Goal: Task Accomplishment & Management: Manage account settings

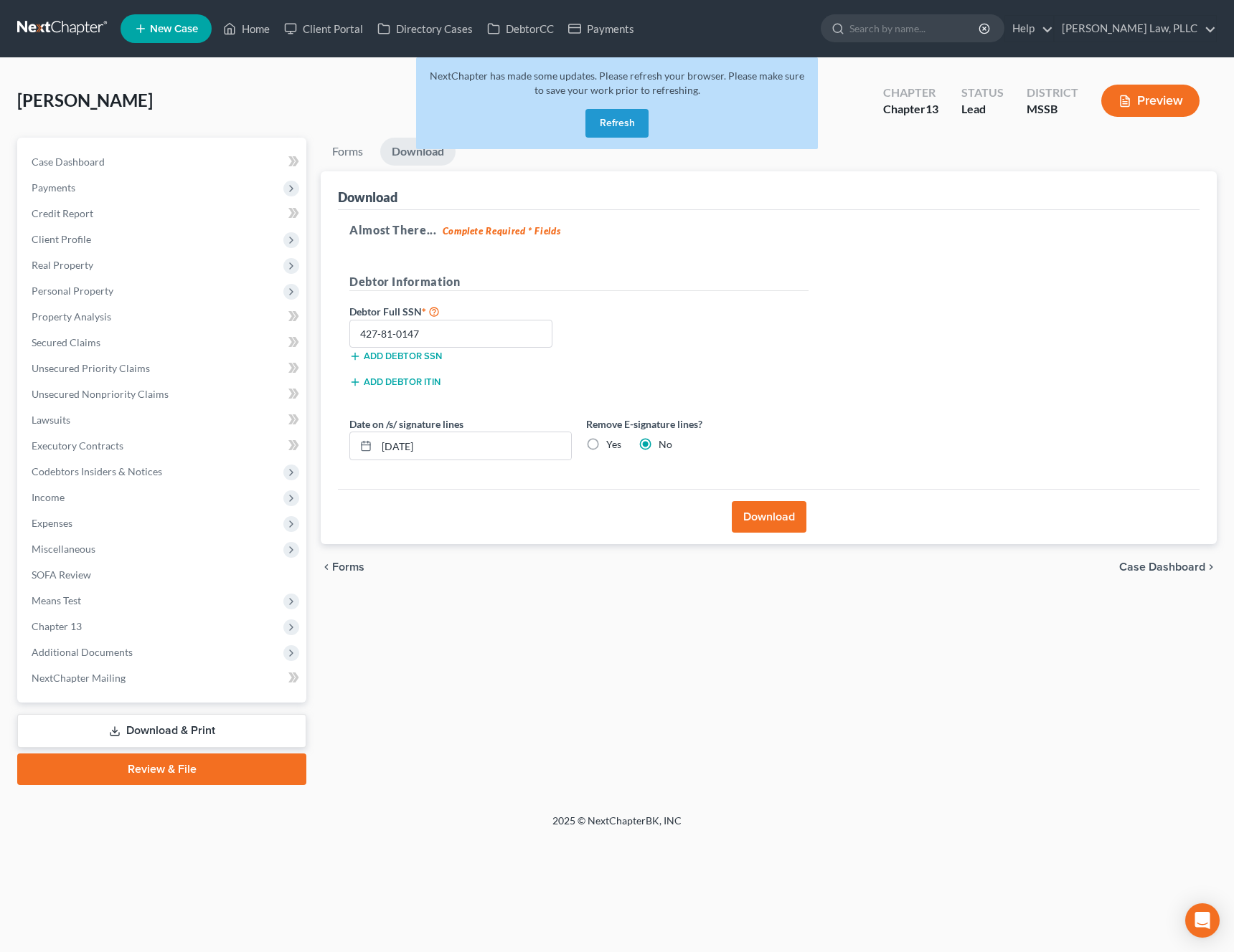
click at [628, 130] on button "Refresh" at bounding box center [617, 123] width 63 height 28
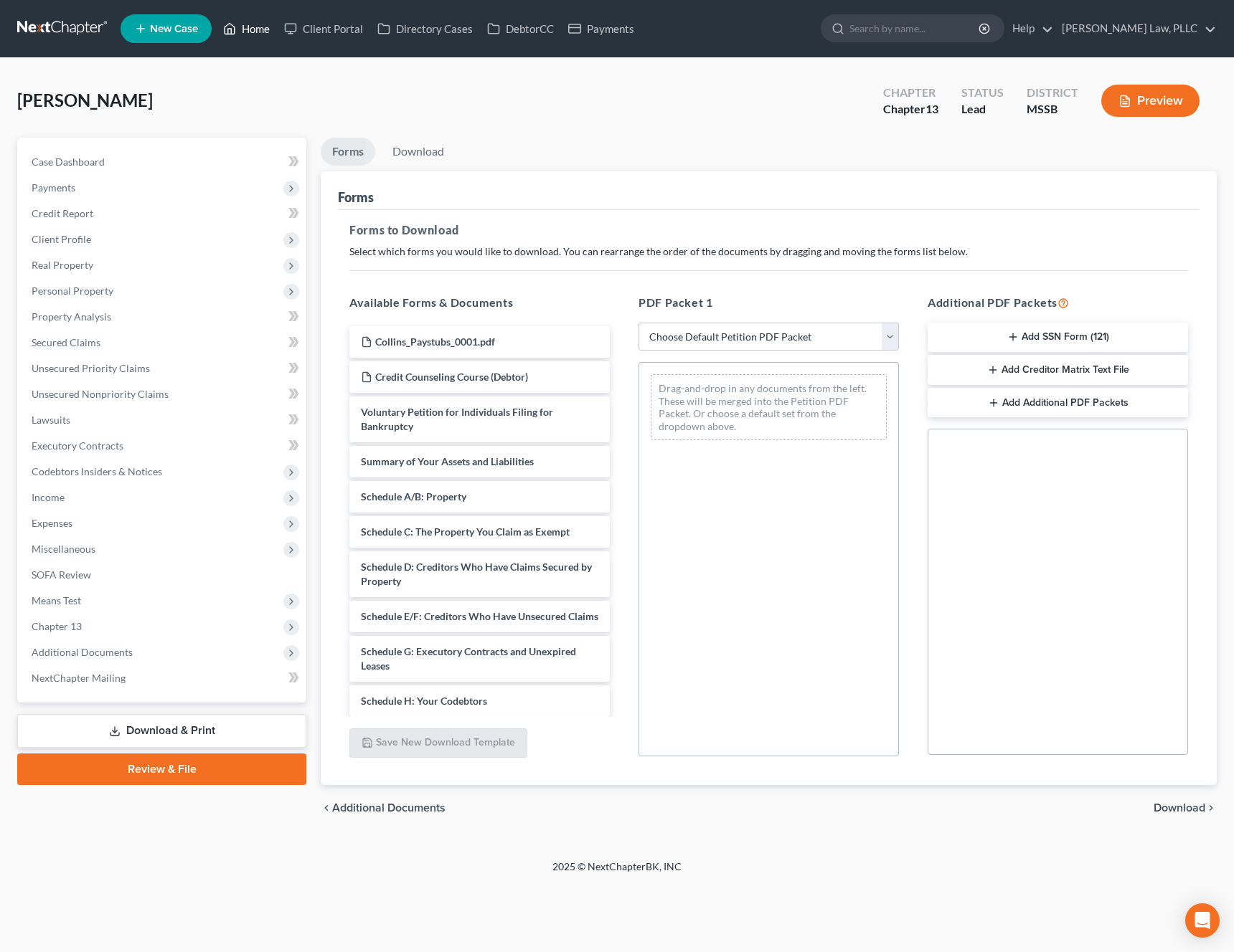
click at [255, 31] on link "Home" at bounding box center [246, 29] width 61 height 26
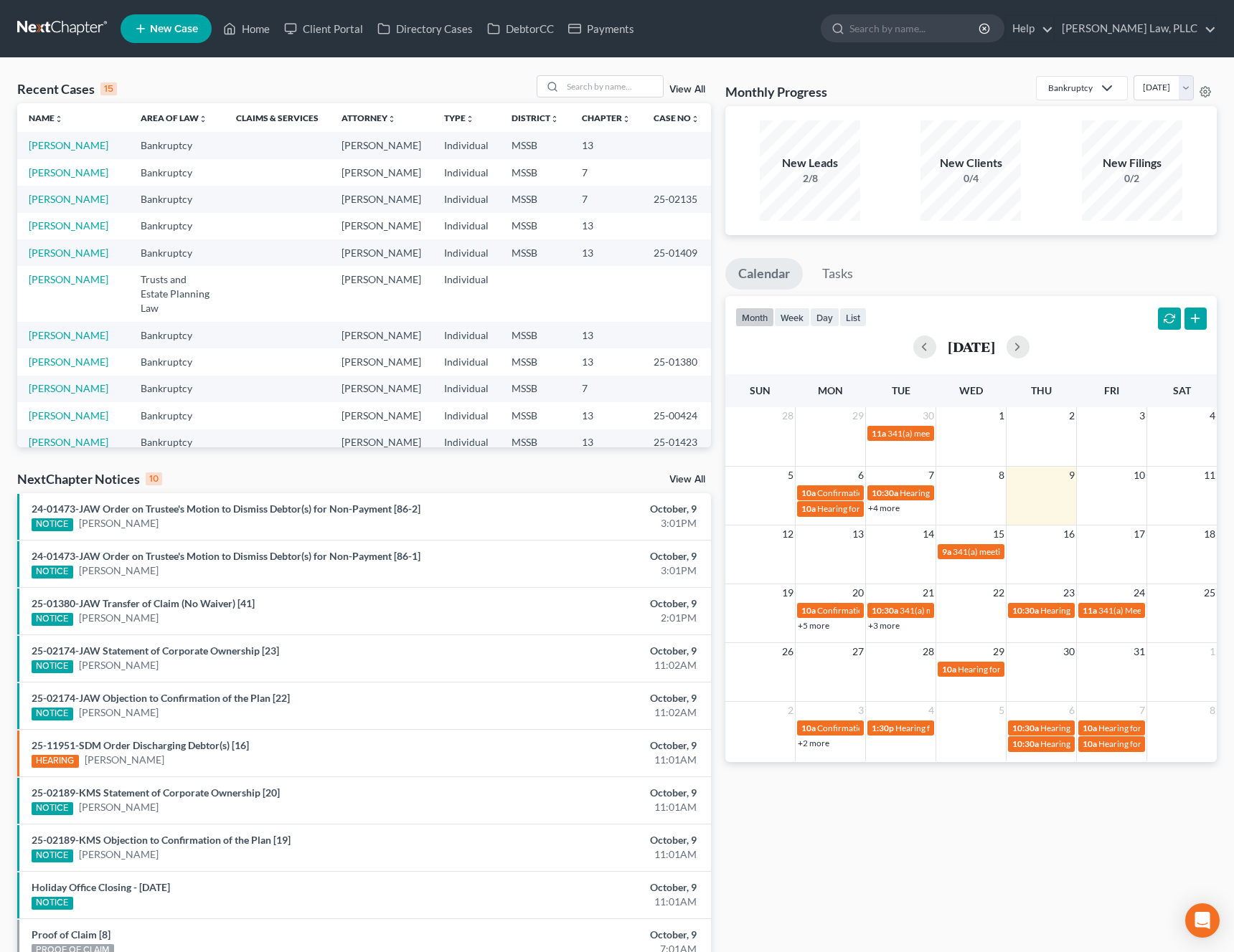
click at [634, 69] on div "Recent Cases 15 View All Name unfold_more expand_more expand_less Area of Law u…" at bounding box center [617, 532] width 1234 height 948
click at [622, 84] on input "search" at bounding box center [612, 86] width 101 height 21
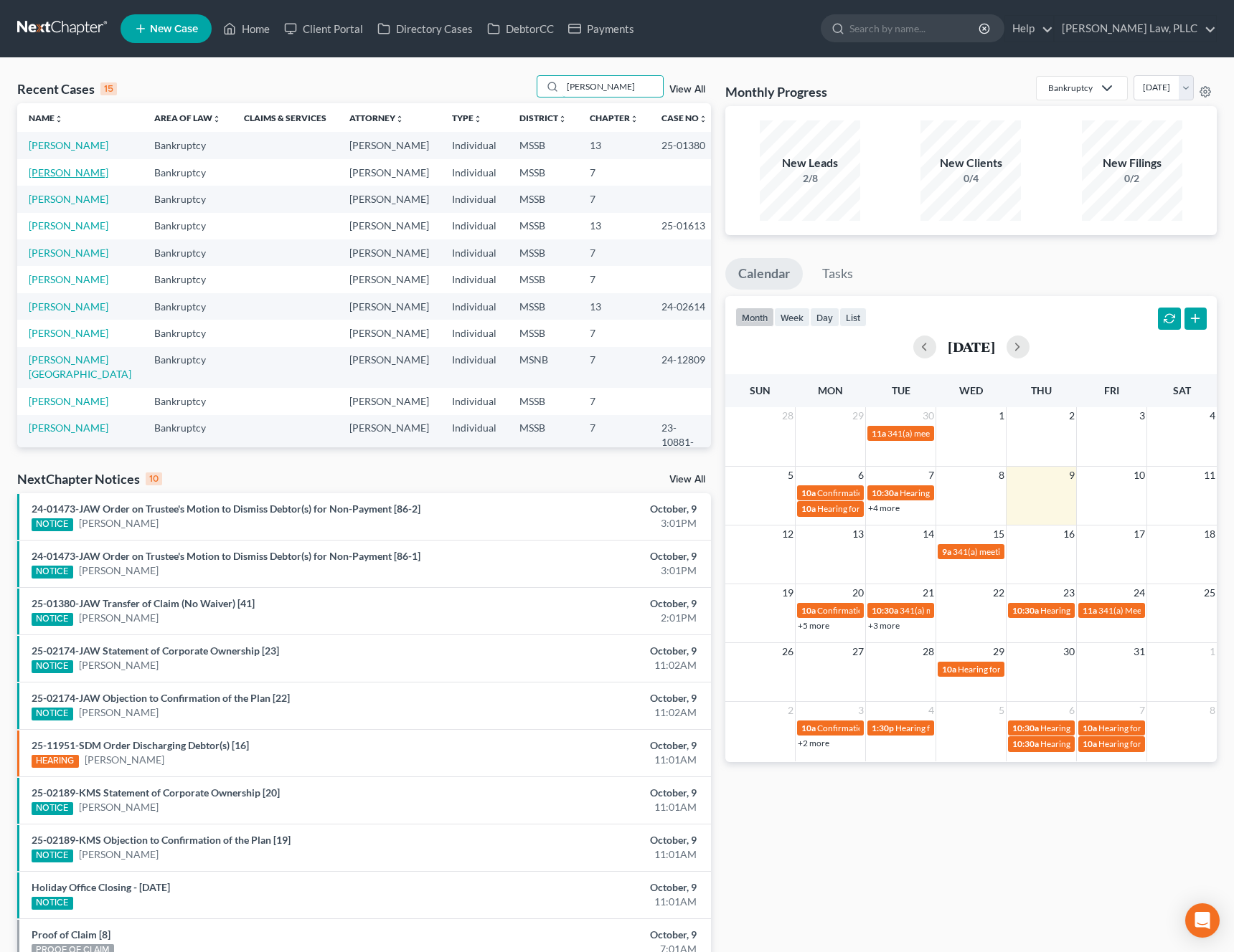
type input "[PERSON_NAME]"
click at [67, 179] on link "[PERSON_NAME]" at bounding box center [68, 173] width 80 height 12
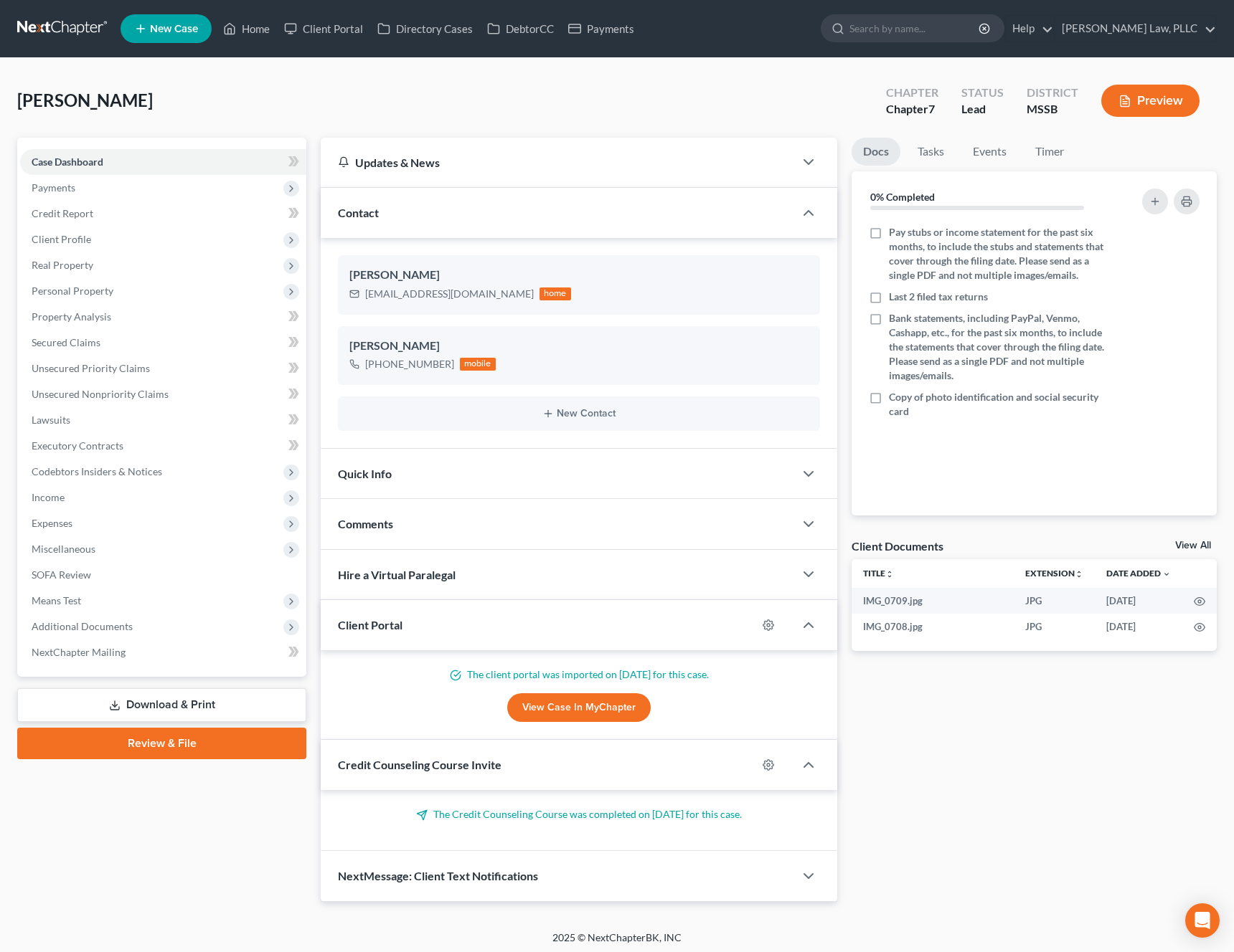
scroll to position [5, 0]
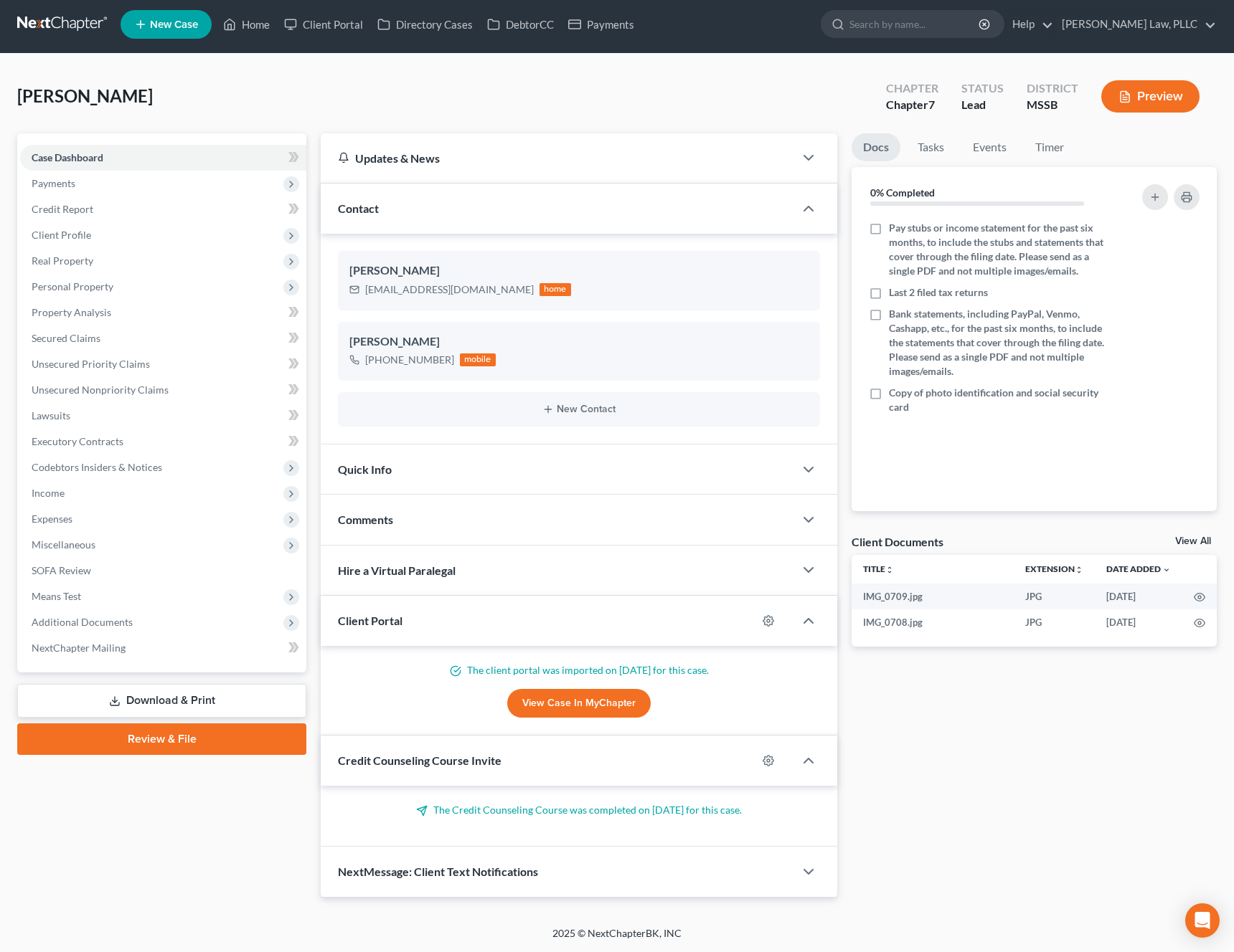
click at [177, 748] on link "Review & File" at bounding box center [161, 739] width 289 height 31
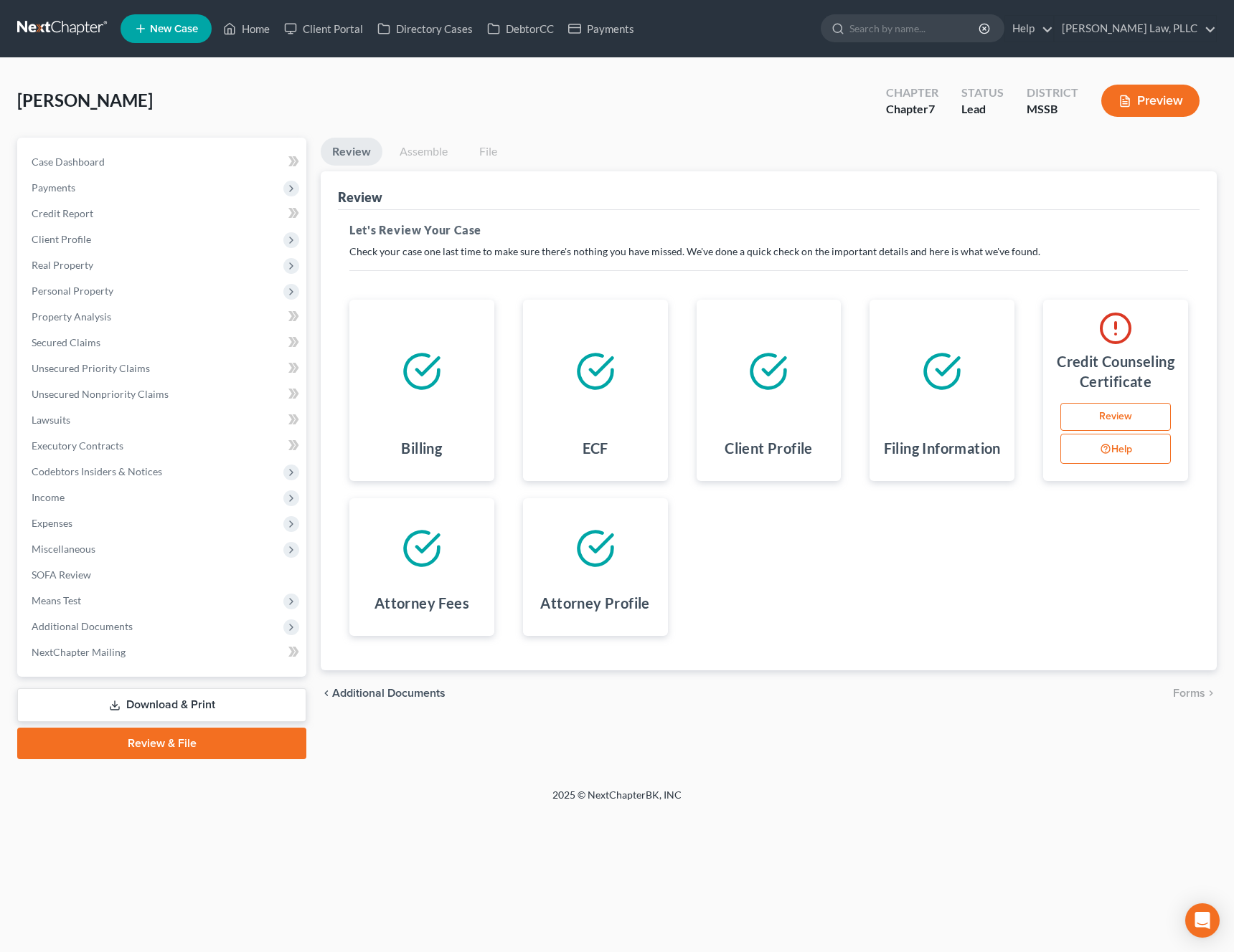
click at [1101, 416] on link "Review" at bounding box center [1115, 417] width 111 height 28
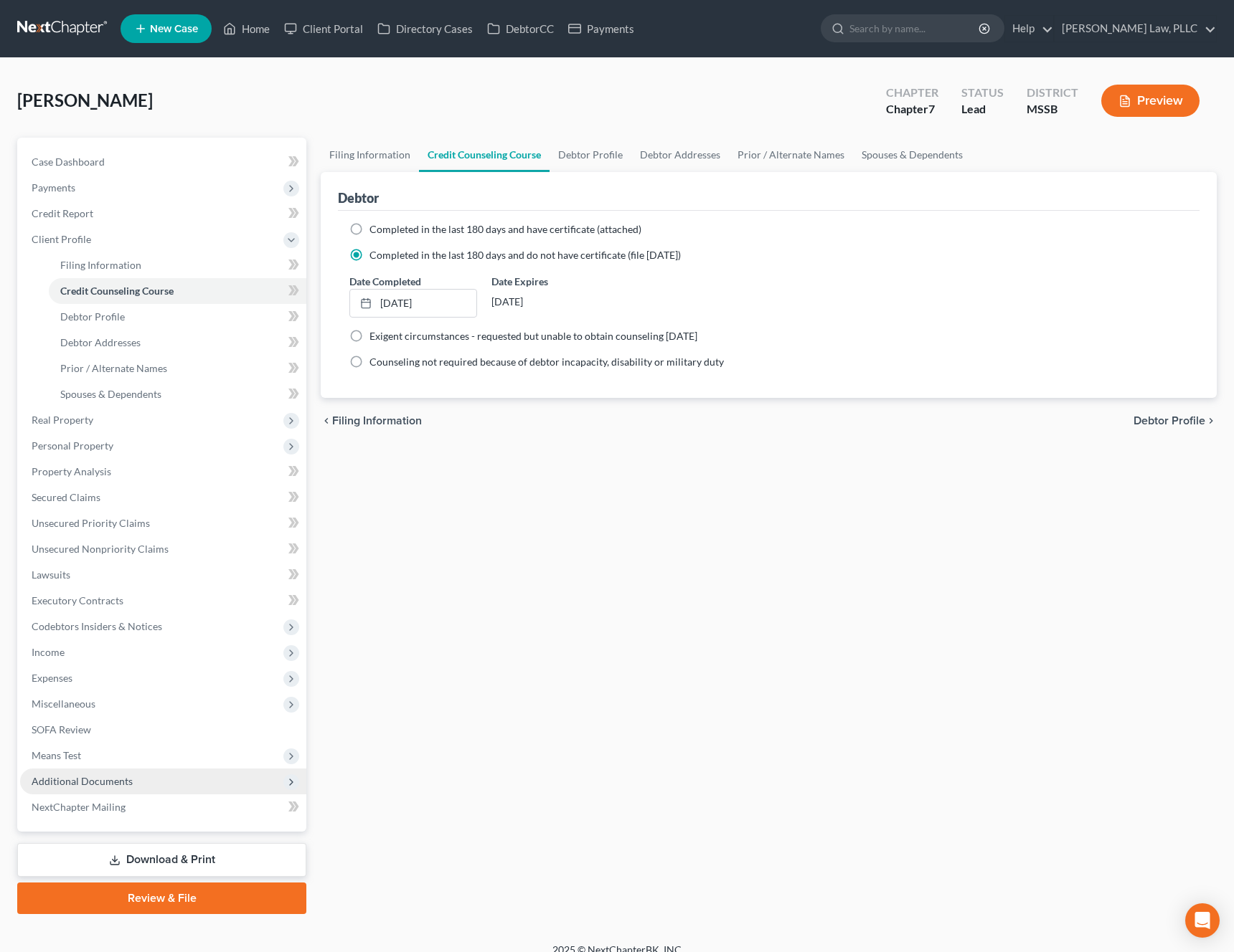
click at [133, 777] on span "Additional Documents" at bounding box center [163, 782] width 286 height 26
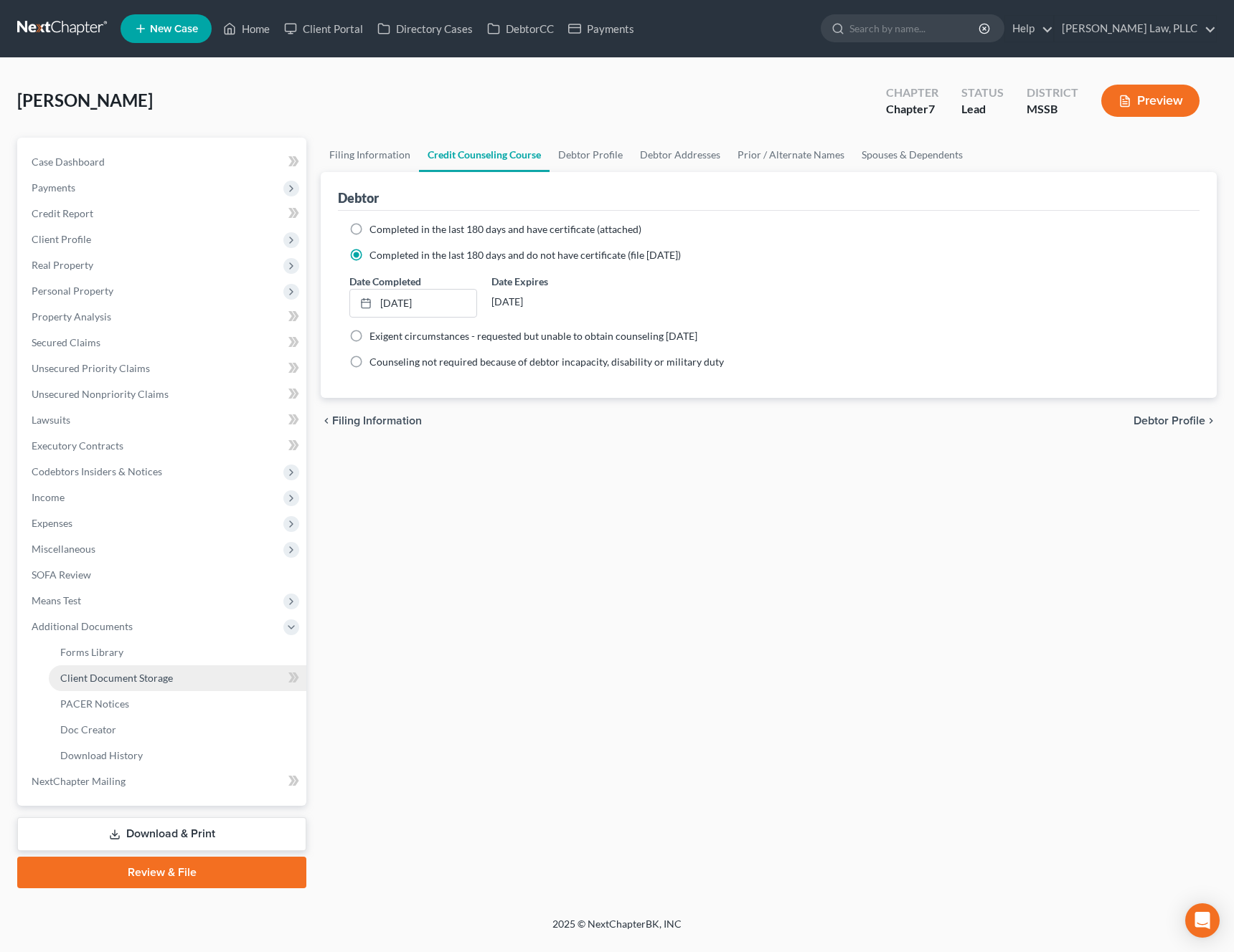
click at [145, 681] on span "Client Document Storage" at bounding box center [116, 678] width 113 height 12
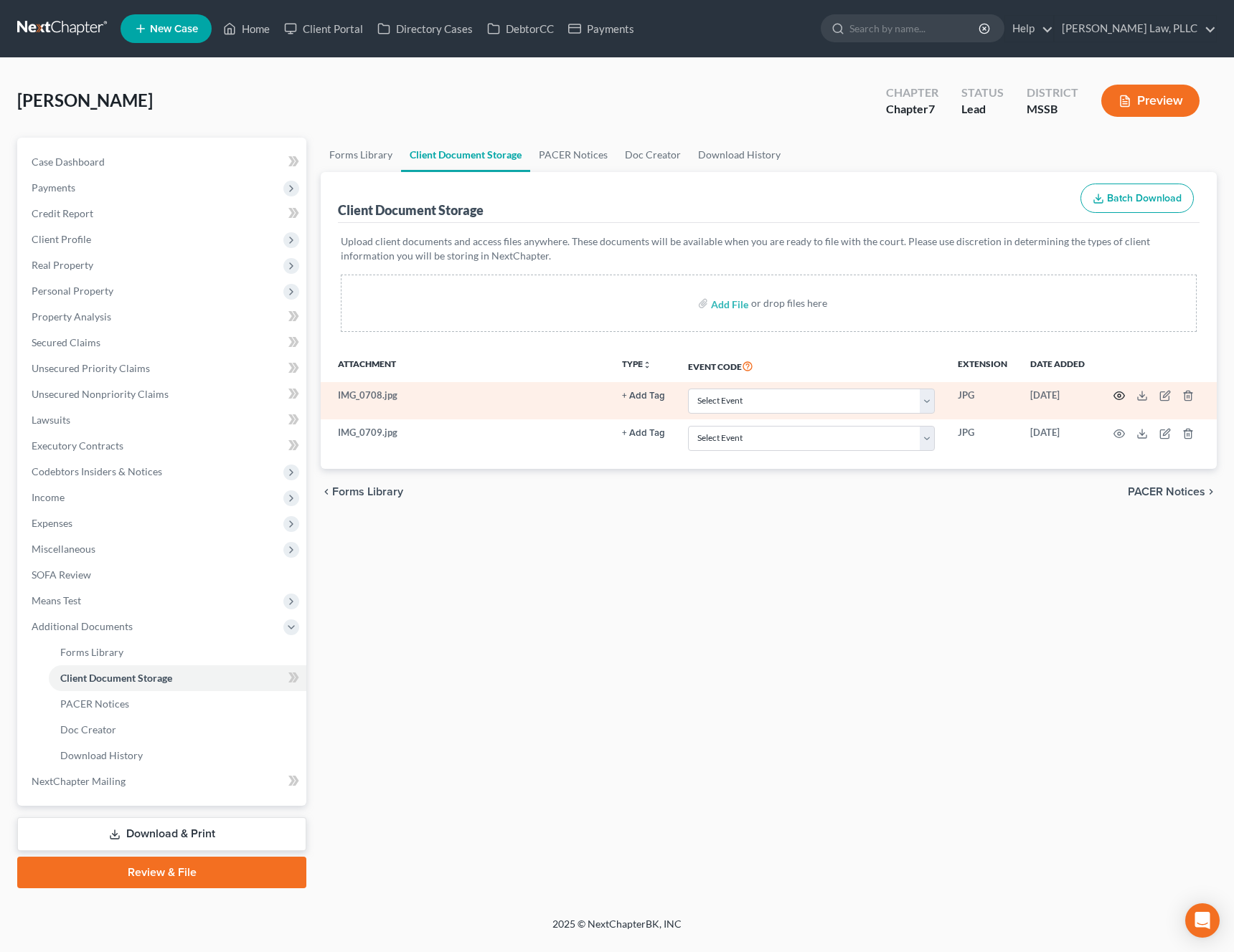
click at [1118, 395] on circle "button" at bounding box center [1119, 396] width 3 height 3
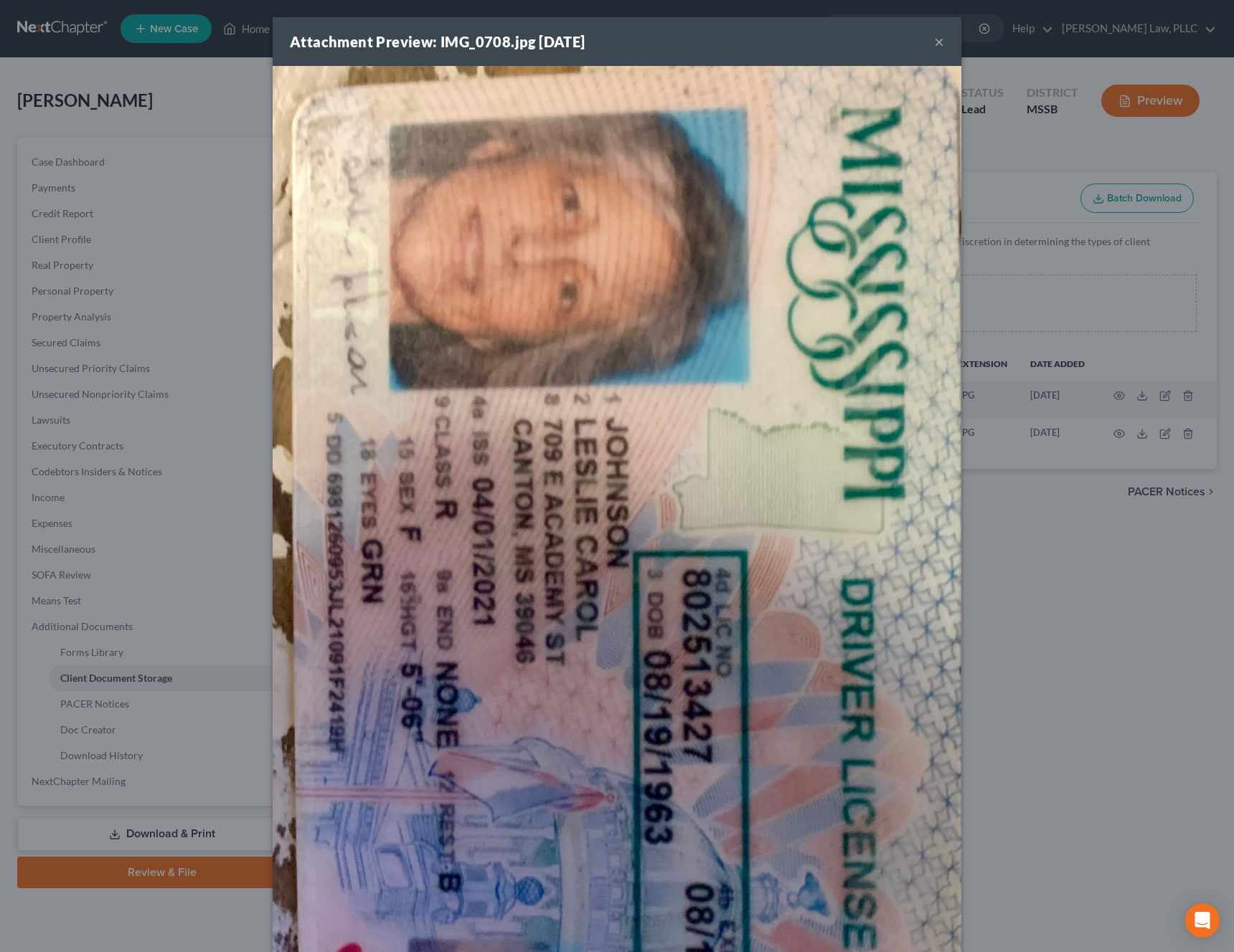
click at [935, 45] on button "×" at bounding box center [938, 41] width 10 height 17
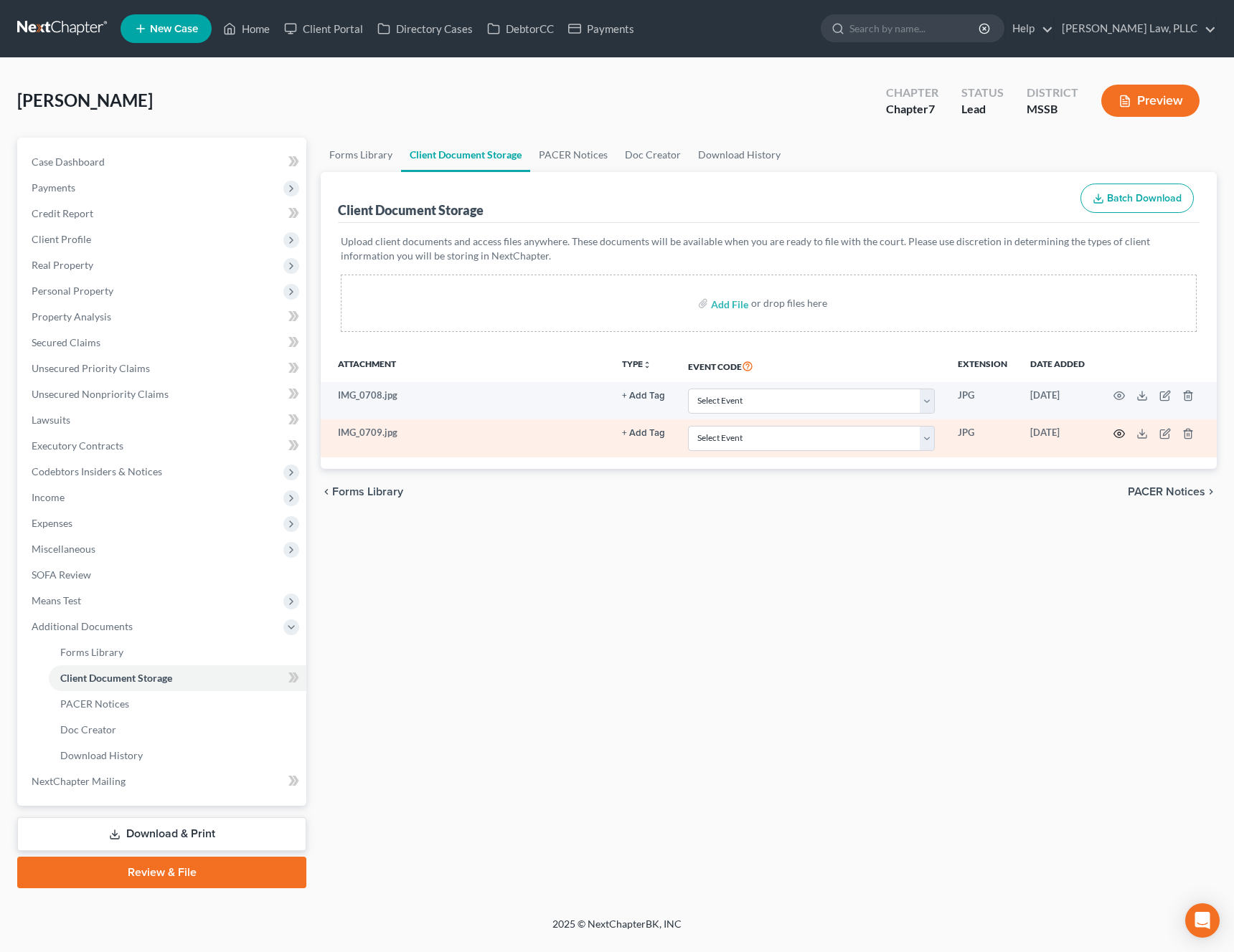
click at [1122, 430] on icon "button" at bounding box center [1119, 434] width 12 height 12
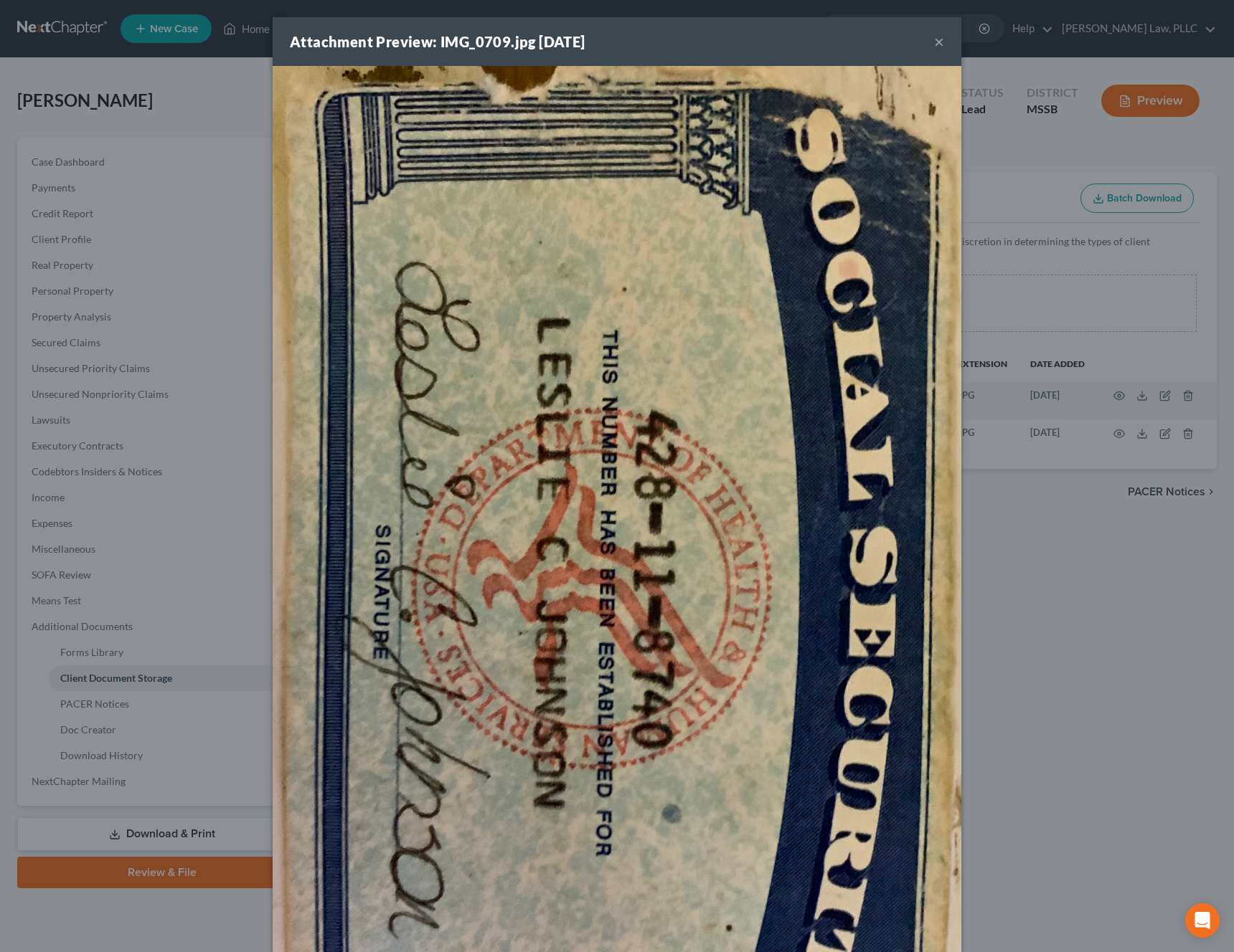
click at [931, 45] on div "Attachment Preview: IMG_0709.jpg [DATE] ×" at bounding box center [617, 41] width 689 height 49
click at [941, 45] on button "×" at bounding box center [938, 41] width 10 height 17
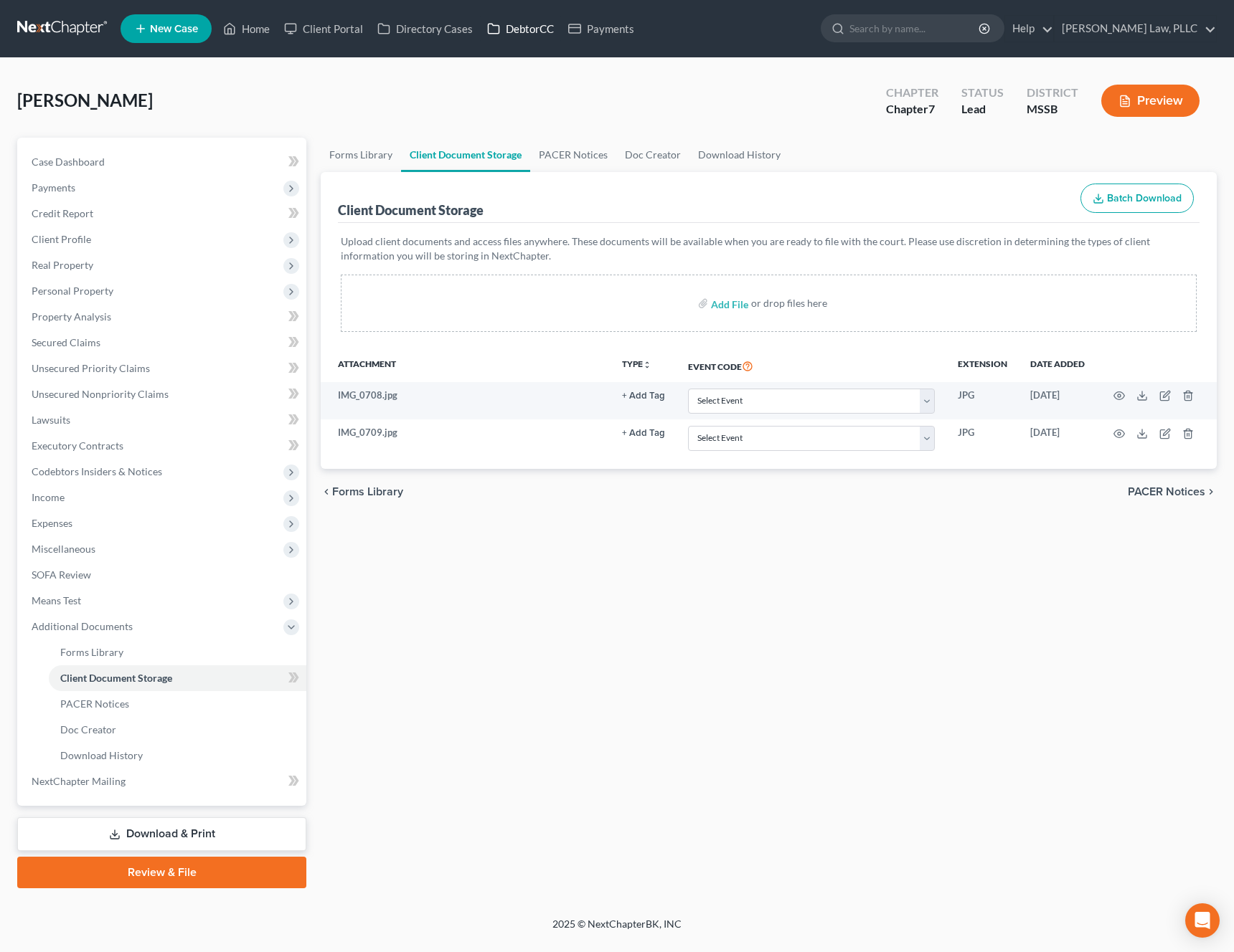
click at [516, 28] on link "DebtorCC" at bounding box center [521, 29] width 81 height 26
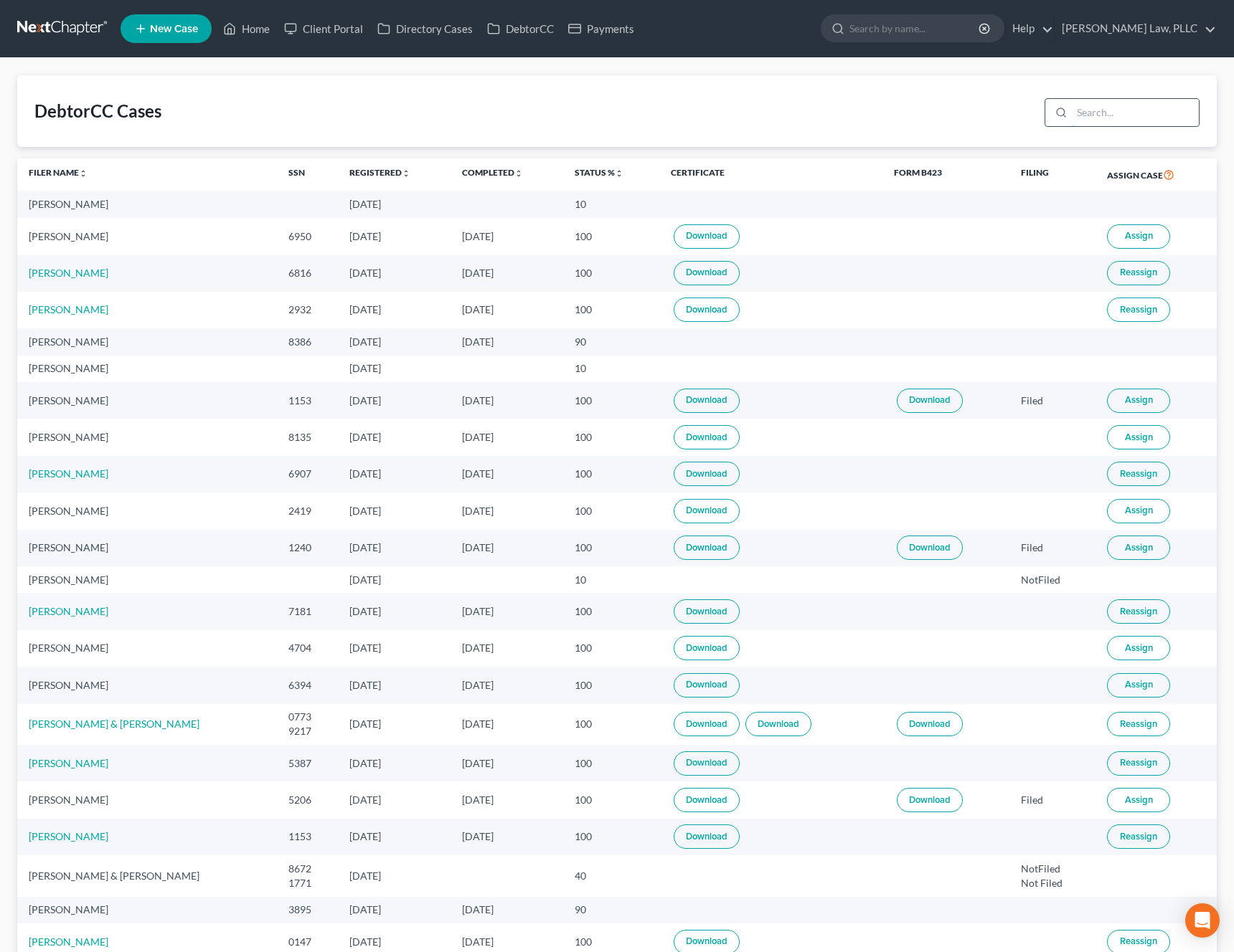
click at [1114, 119] on input "search" at bounding box center [1134, 112] width 127 height 27
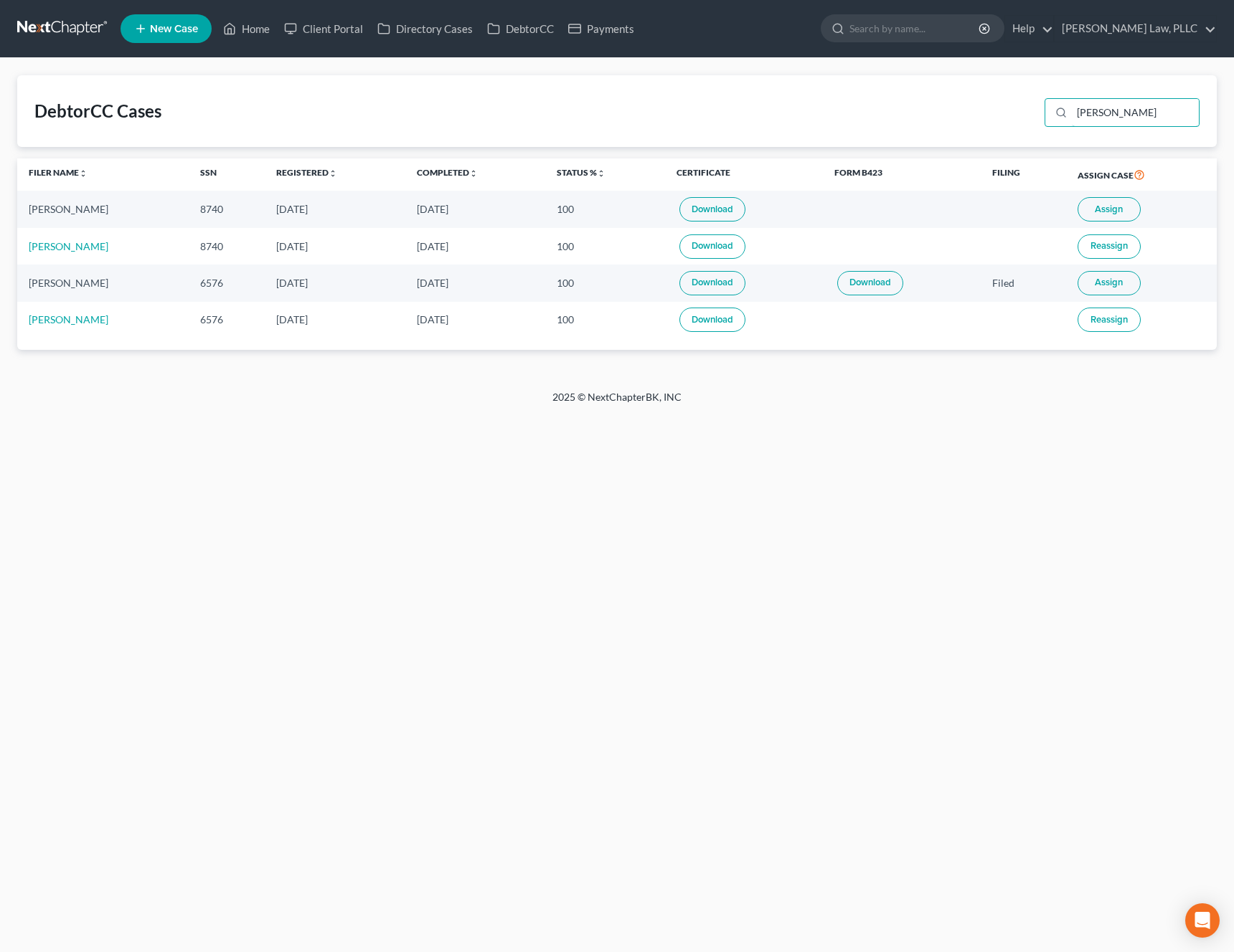
type input "[PERSON_NAME]"
click at [1107, 207] on span "Assign" at bounding box center [1108, 209] width 28 height 12
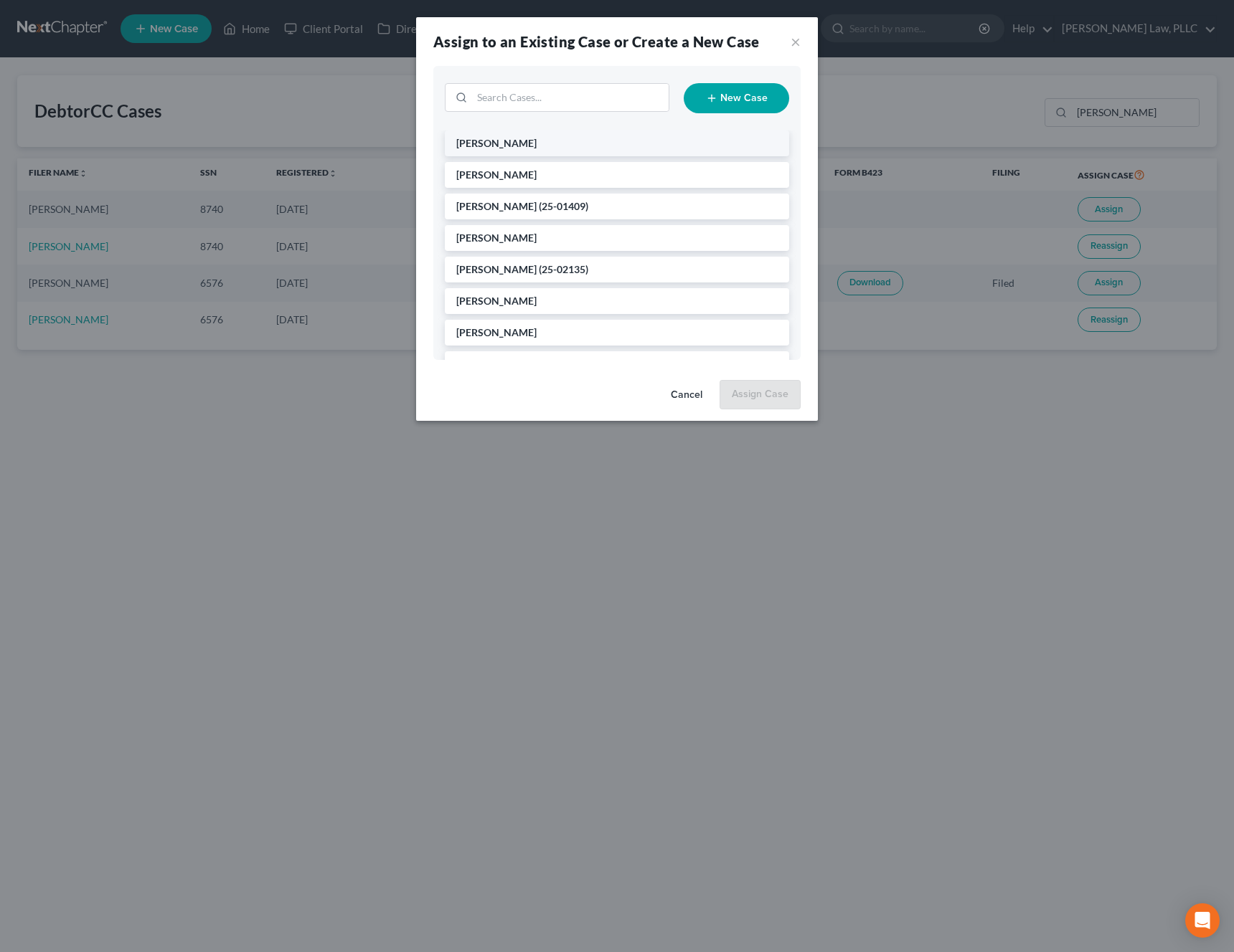
click at [536, 147] on li "[PERSON_NAME]" at bounding box center [617, 144] width 344 height 26
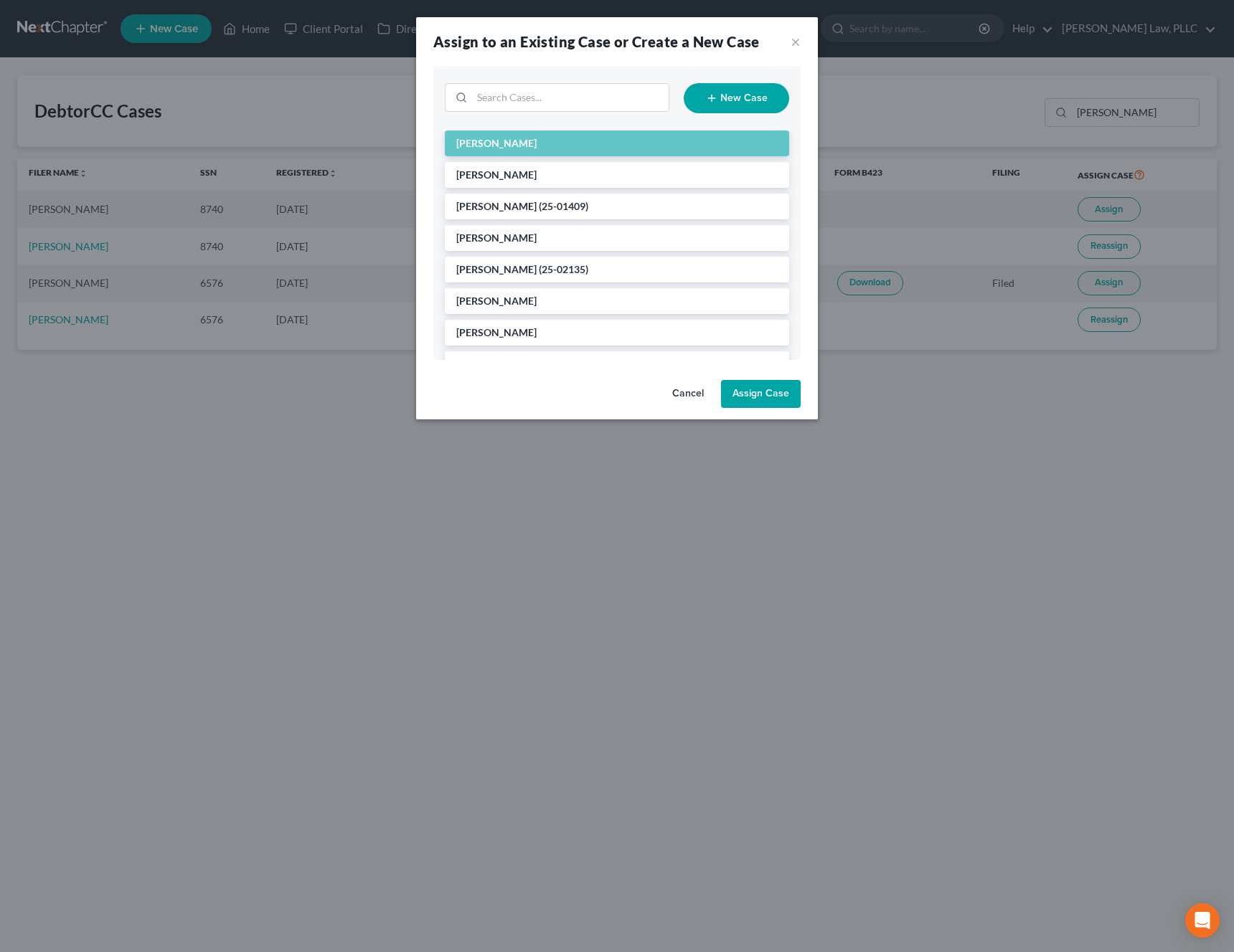
click at [766, 402] on button "Assign Case" at bounding box center [761, 394] width 80 height 28
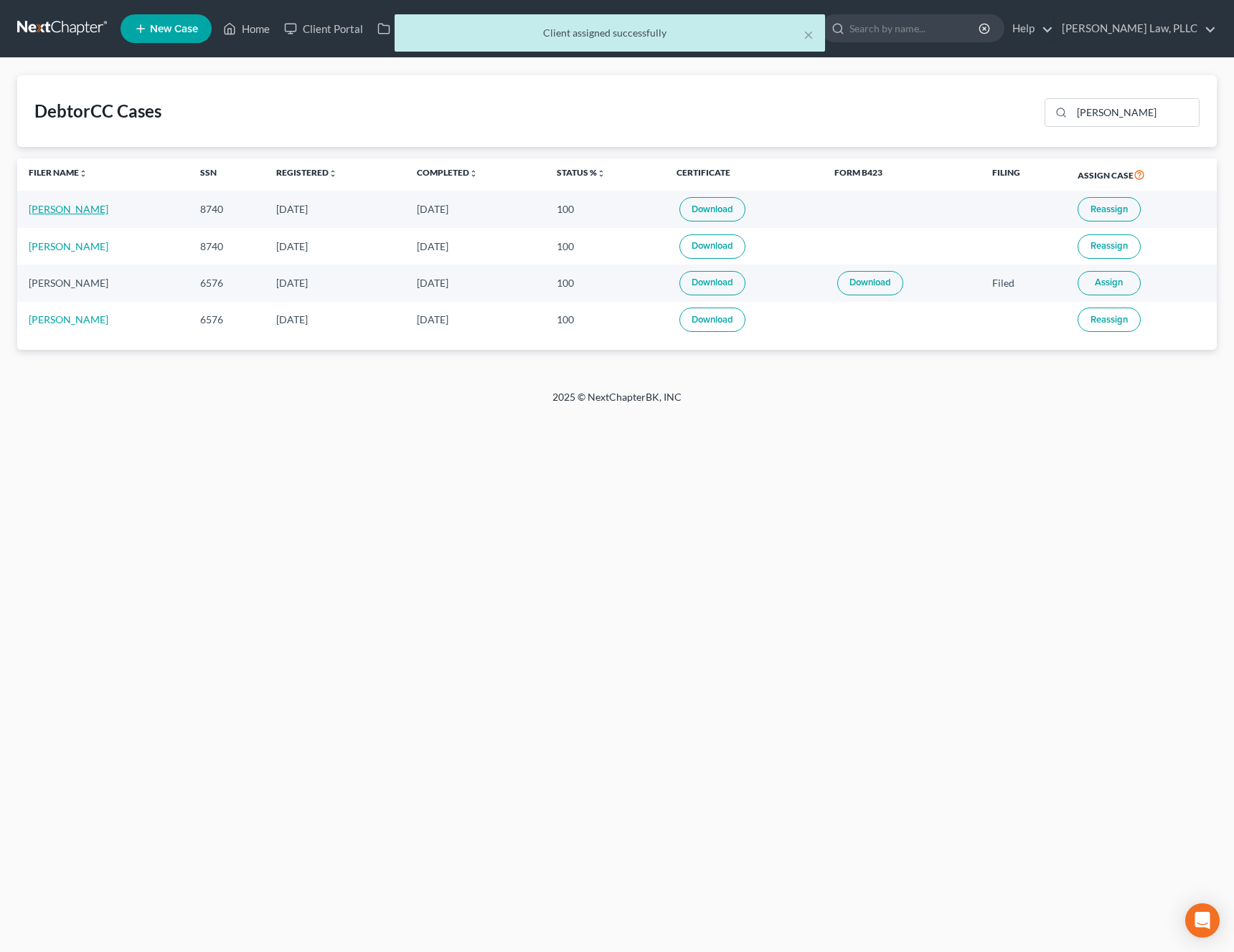
click at [61, 210] on link "[PERSON_NAME]" at bounding box center [68, 209] width 80 height 12
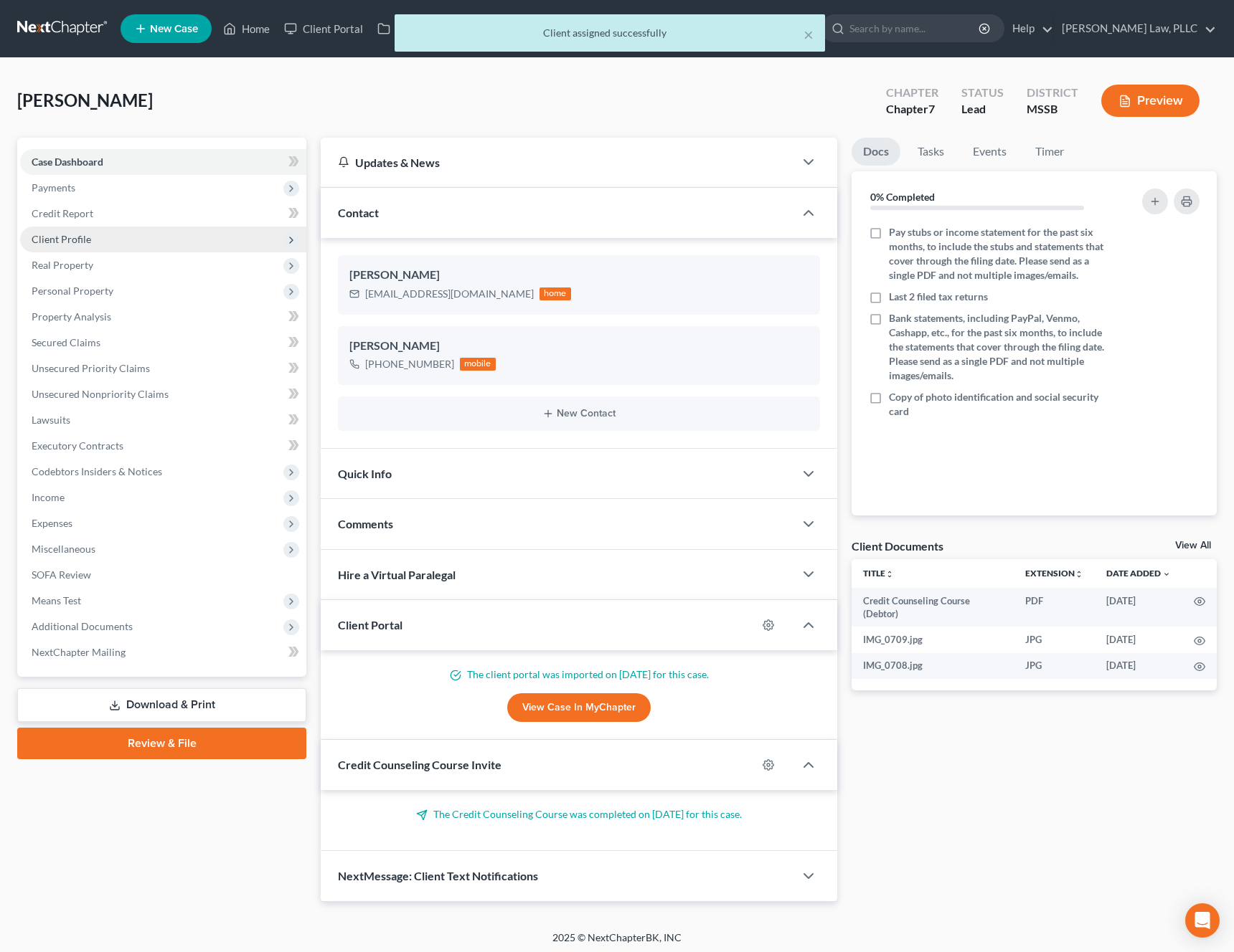
click at [118, 240] on span "Client Profile" at bounding box center [163, 240] width 286 height 26
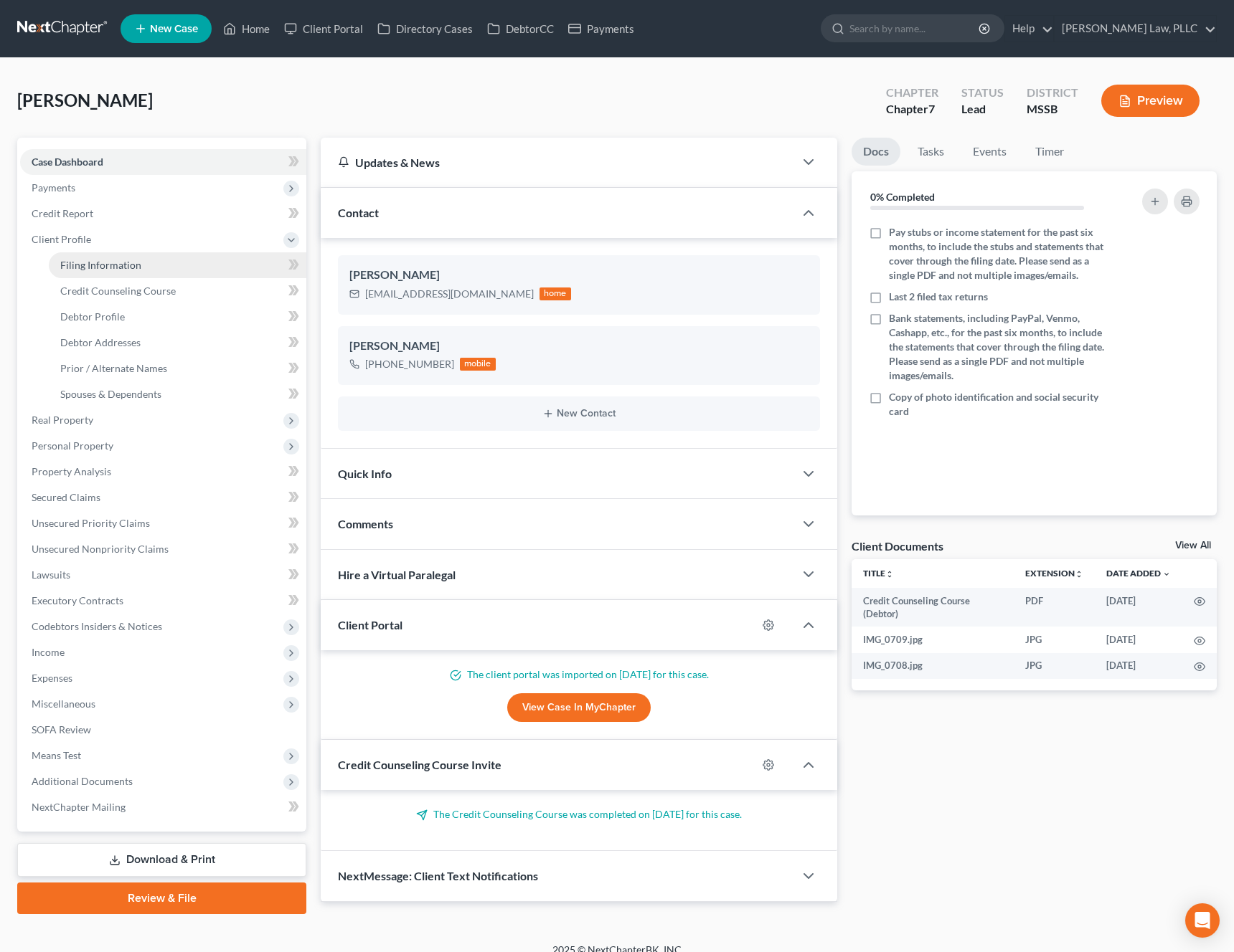
click at [128, 269] on span "Filing Information" at bounding box center [101, 265] width 81 height 12
select select "1"
select select "0"
select select "25"
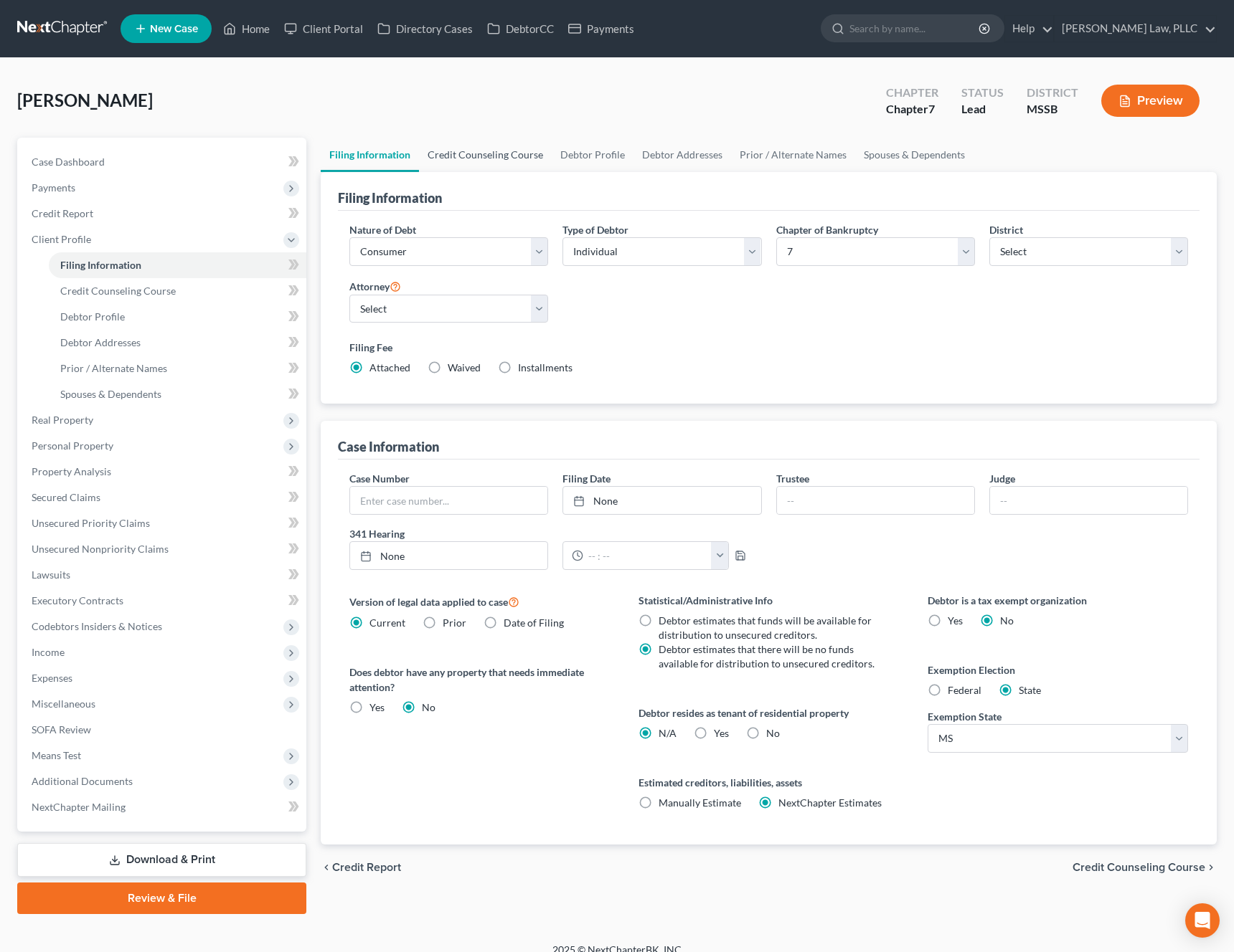
click at [482, 169] on link "Credit Counseling Course" at bounding box center [485, 154] width 133 height 35
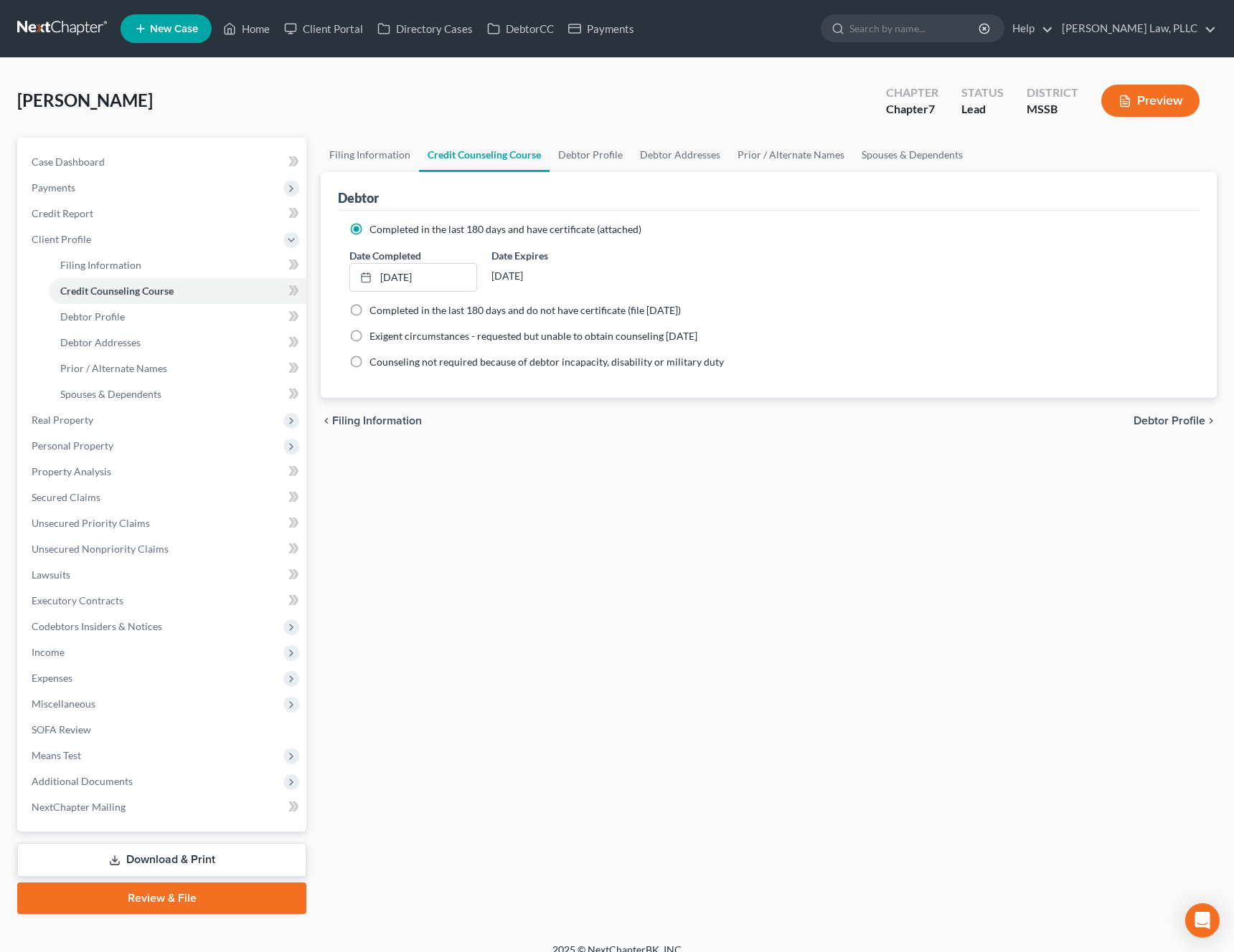
scroll to position [16, 0]
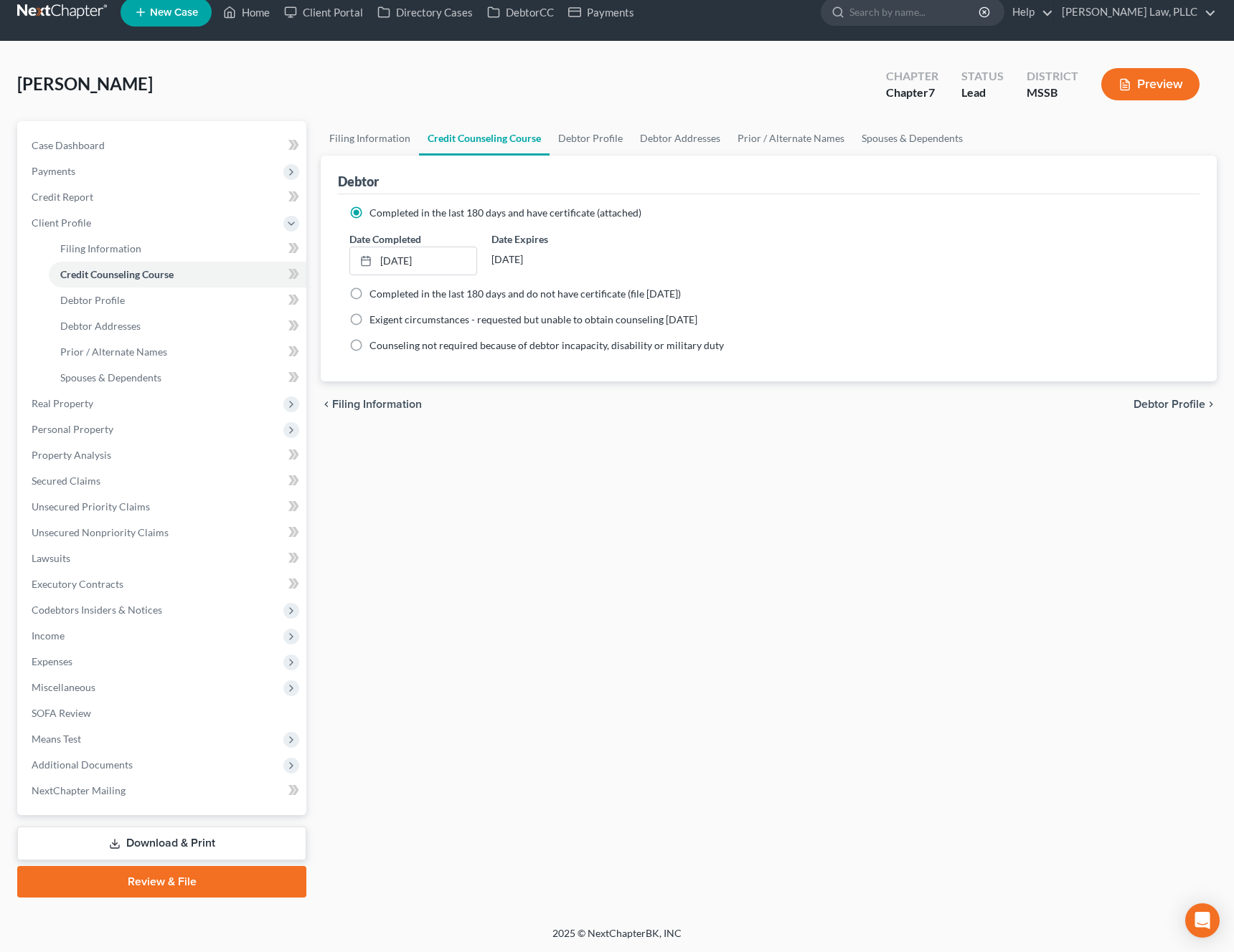
click at [159, 886] on link "Review & File" at bounding box center [161, 881] width 289 height 31
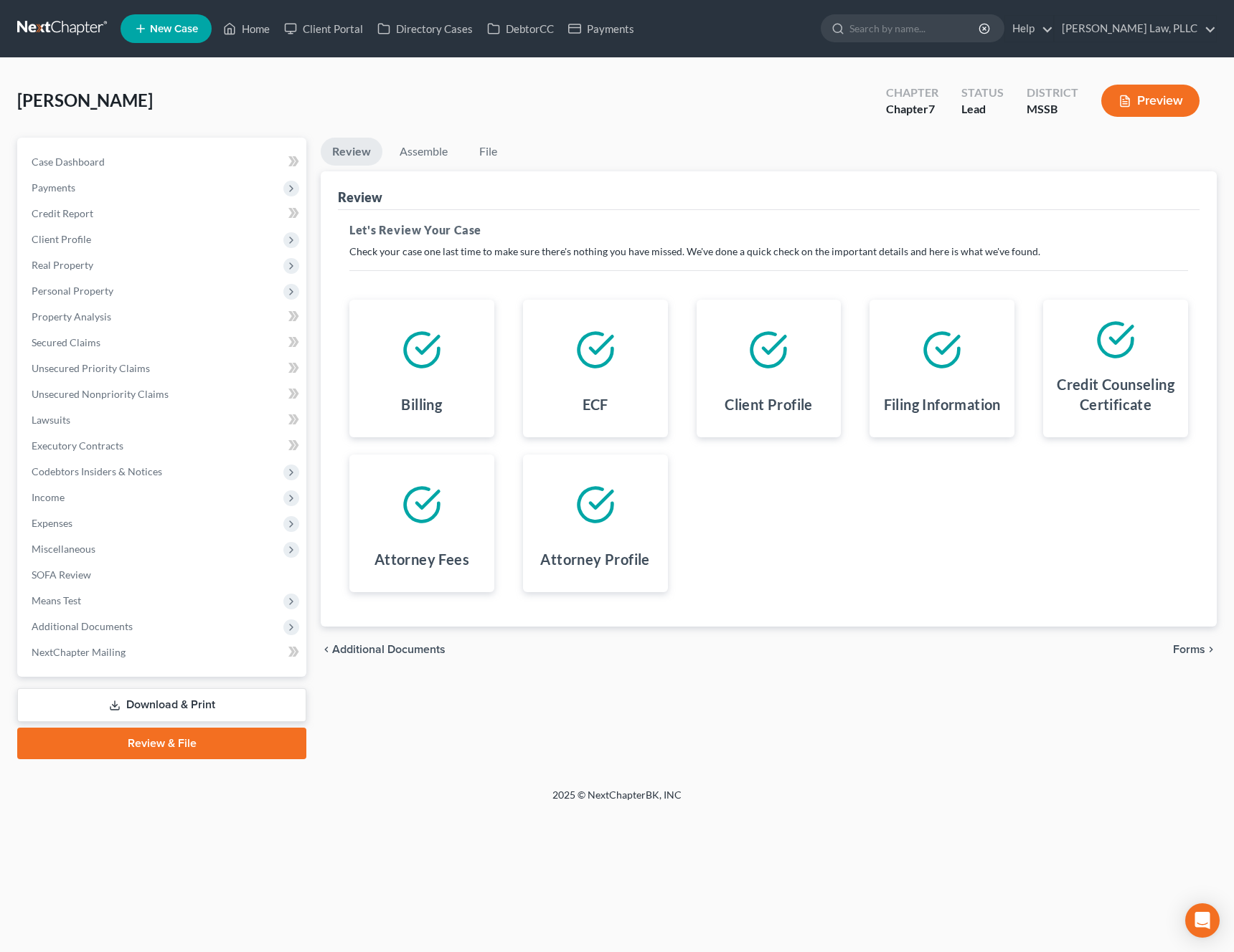
click at [1196, 649] on span "Forms" at bounding box center [1189, 650] width 32 height 12
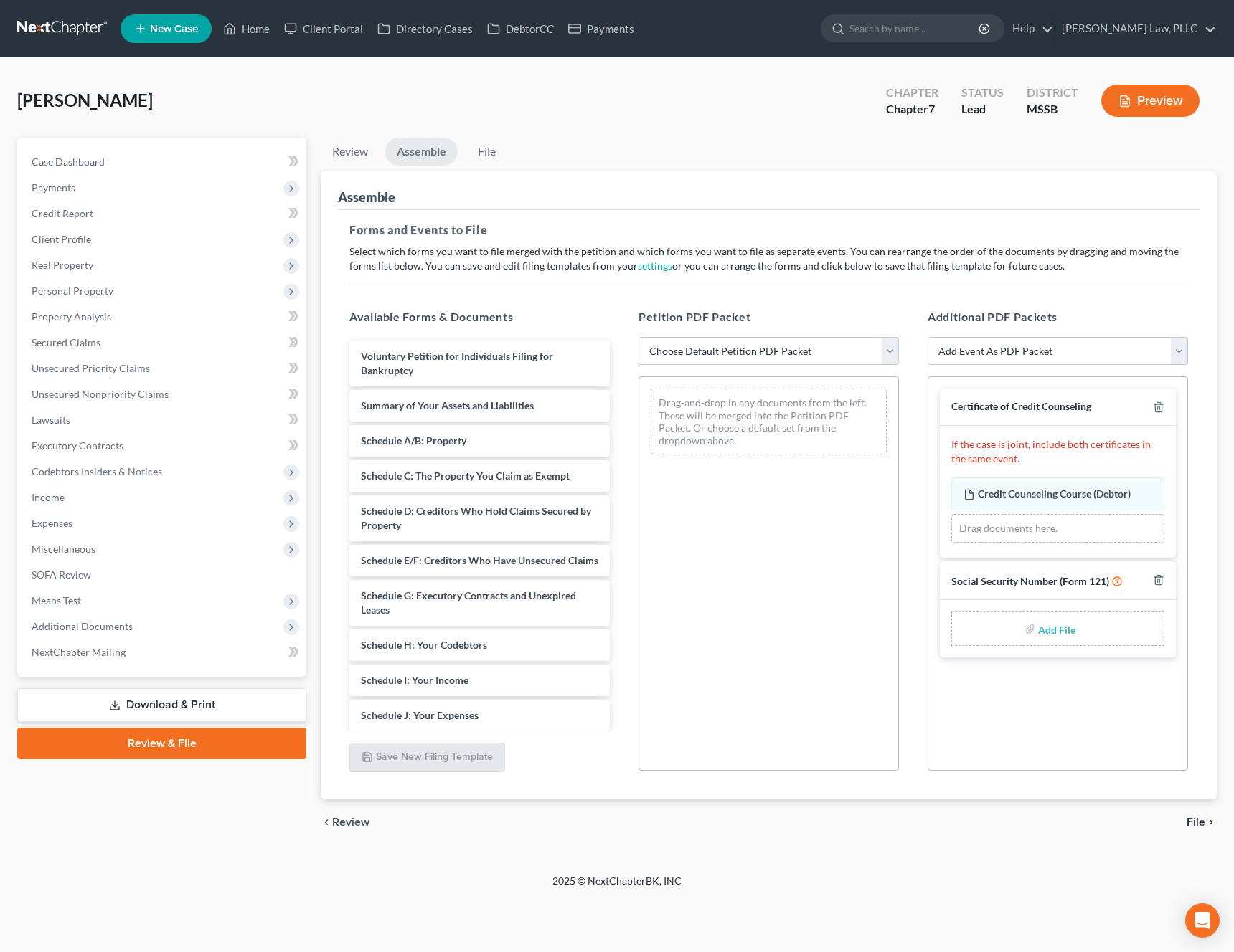
click at [854, 347] on select "Choose Default Petition PDF Packet Emergency Filing (Voluntary Petition and Cre…" at bounding box center [768, 351] width 260 height 28
select select "1"
click at [638, 337] on select "Choose Default Petition PDF Packet Emergency Filing (Voluntary Petition and Cre…" at bounding box center [768, 351] width 260 height 28
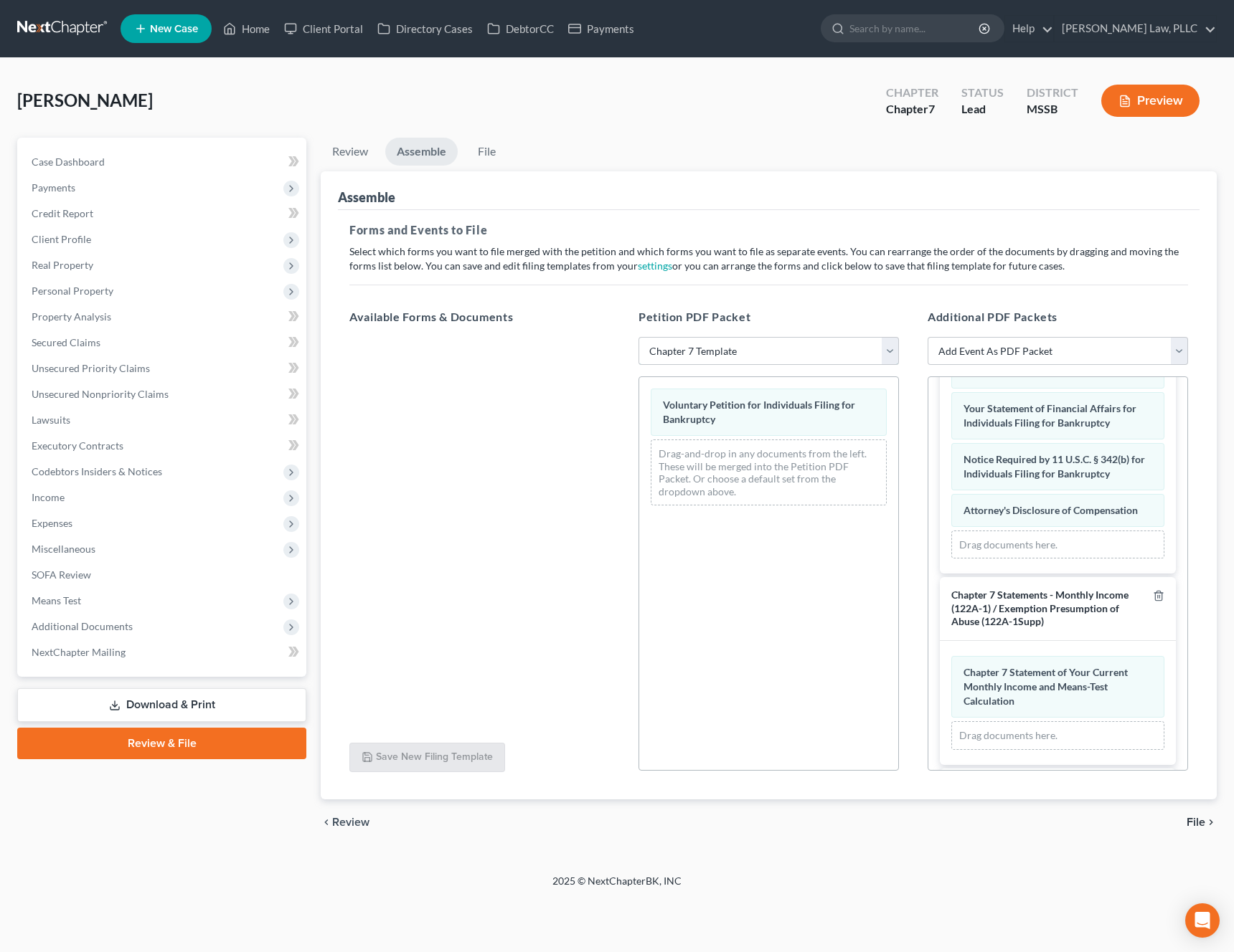
scroll to position [1087, 0]
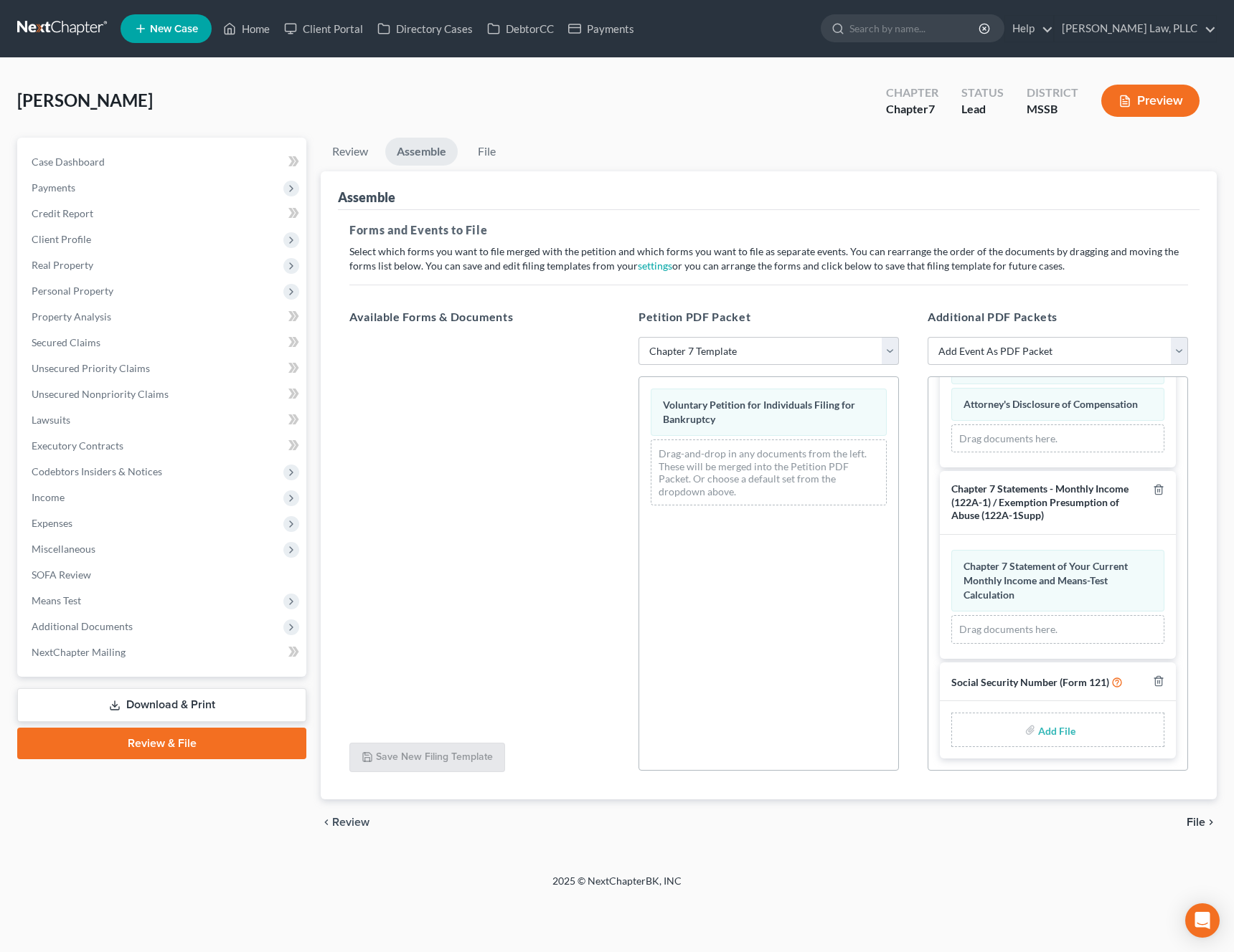
click at [1038, 727] on label "Add File" at bounding box center [1058, 732] width 40 height 26
click at [1002, 862] on div "[PERSON_NAME] Upgraded Chapter Chapter 7 Status Lead District MSSB Preview Peti…" at bounding box center [617, 466] width 1234 height 816
click at [1050, 729] on input "file" at bounding box center [1055, 730] width 35 height 26
type input "C:\fakepath\bbd5ed25-d13b-4fcb-b6fb-616f88fd0e9f.pdf"
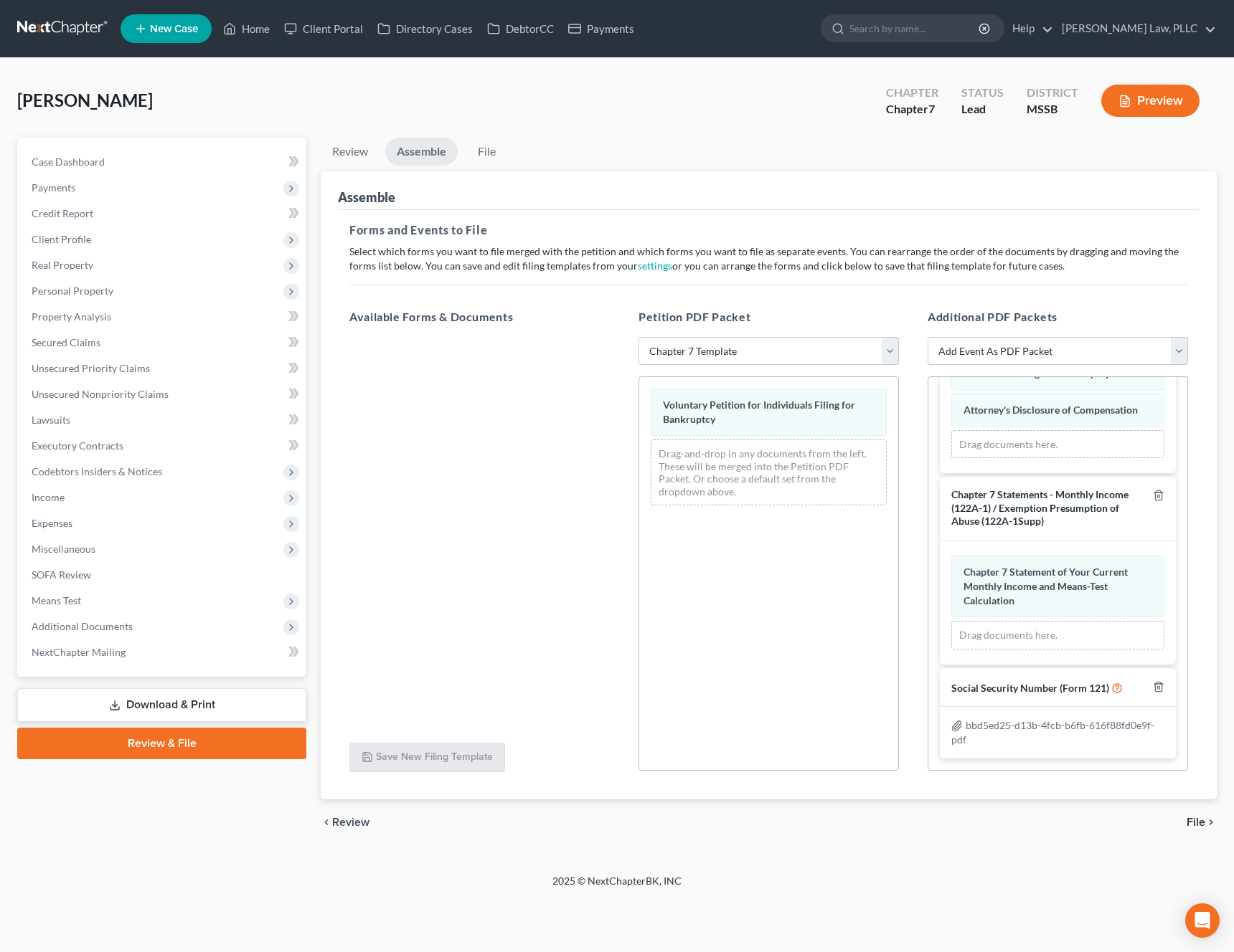
click at [1207, 821] on icon "chevron_right" at bounding box center [1210, 822] width 12 height 12
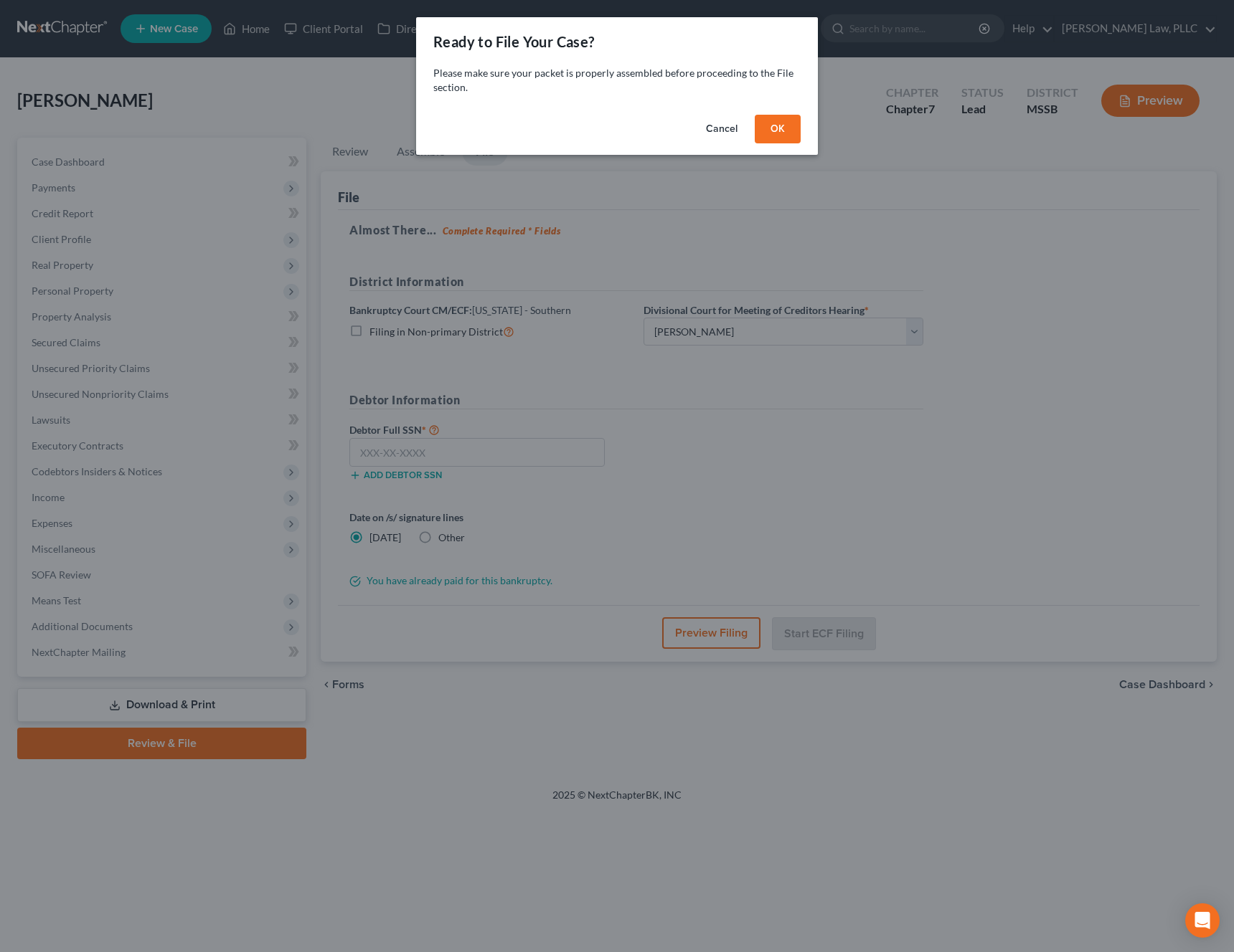
click at [772, 123] on button "OK" at bounding box center [778, 128] width 46 height 28
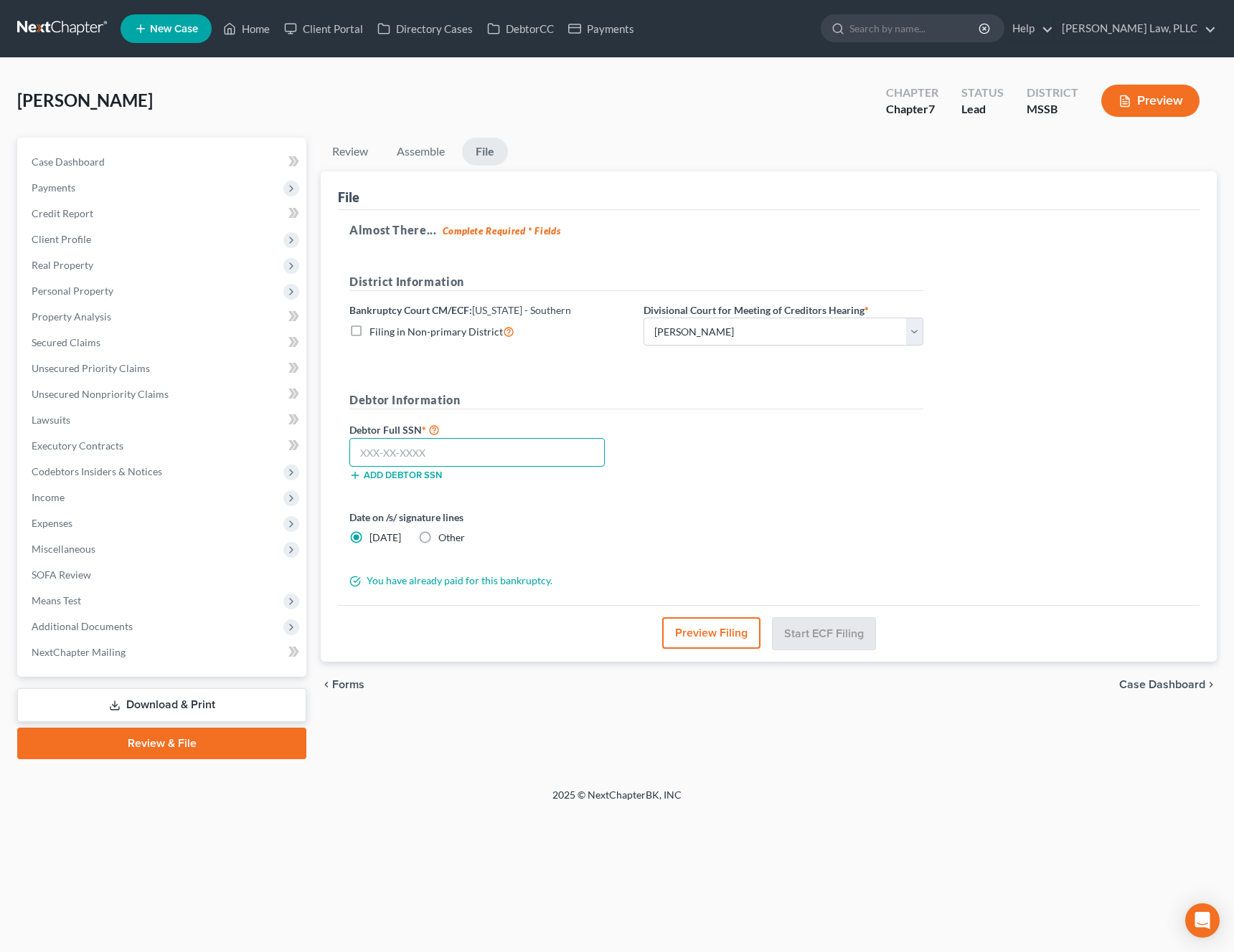
click at [409, 454] on input "text" at bounding box center [477, 452] width 256 height 28
paste input "428-11-8740"
type input "428-11-8740"
click at [431, 537] on div "Other" at bounding box center [442, 537] width 47 height 15
click at [438, 537] on label "Other" at bounding box center [452, 537] width 27 height 15
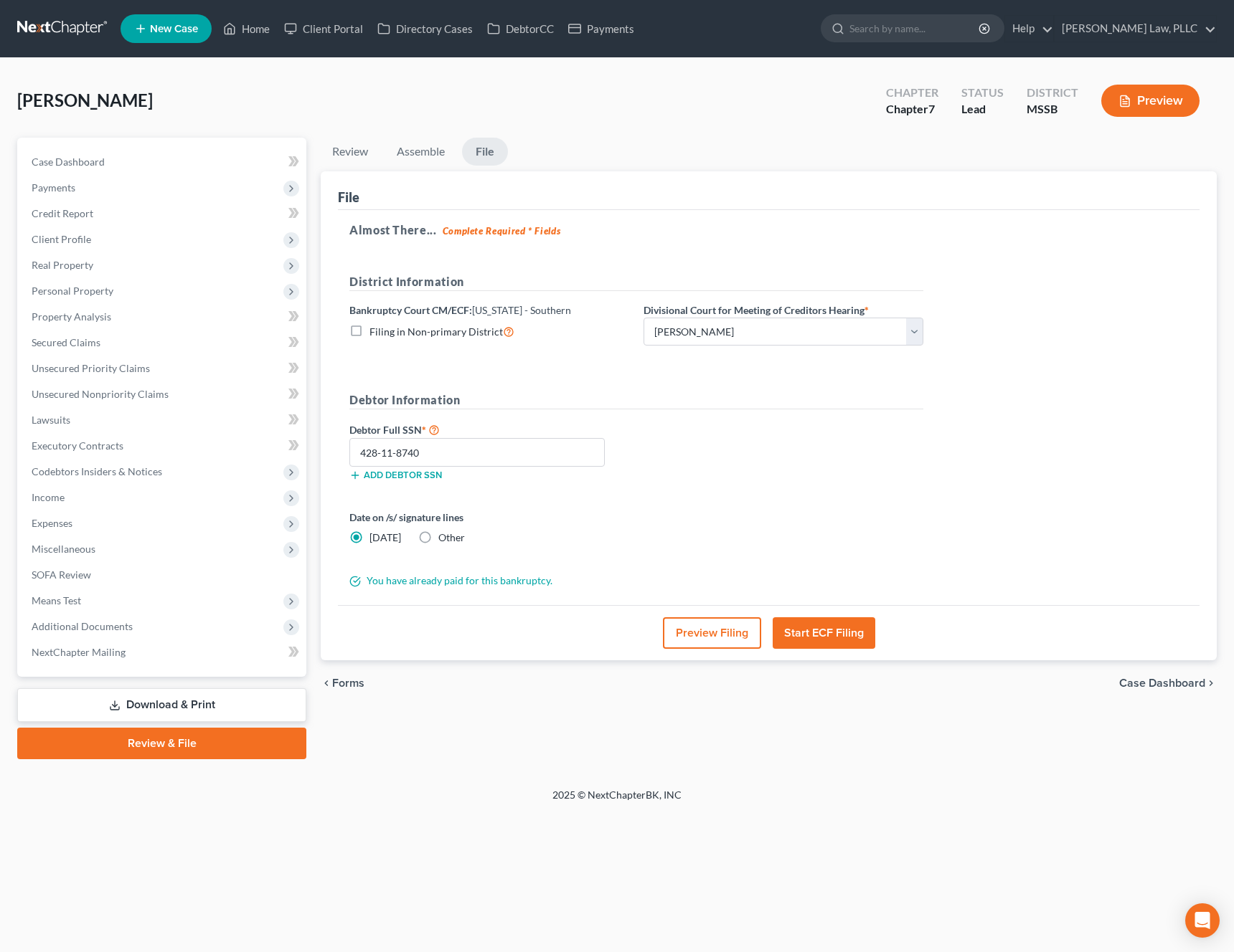
click at [444, 537] on input "Other" at bounding box center [448, 535] width 9 height 9
radio input "true"
radio input "false"
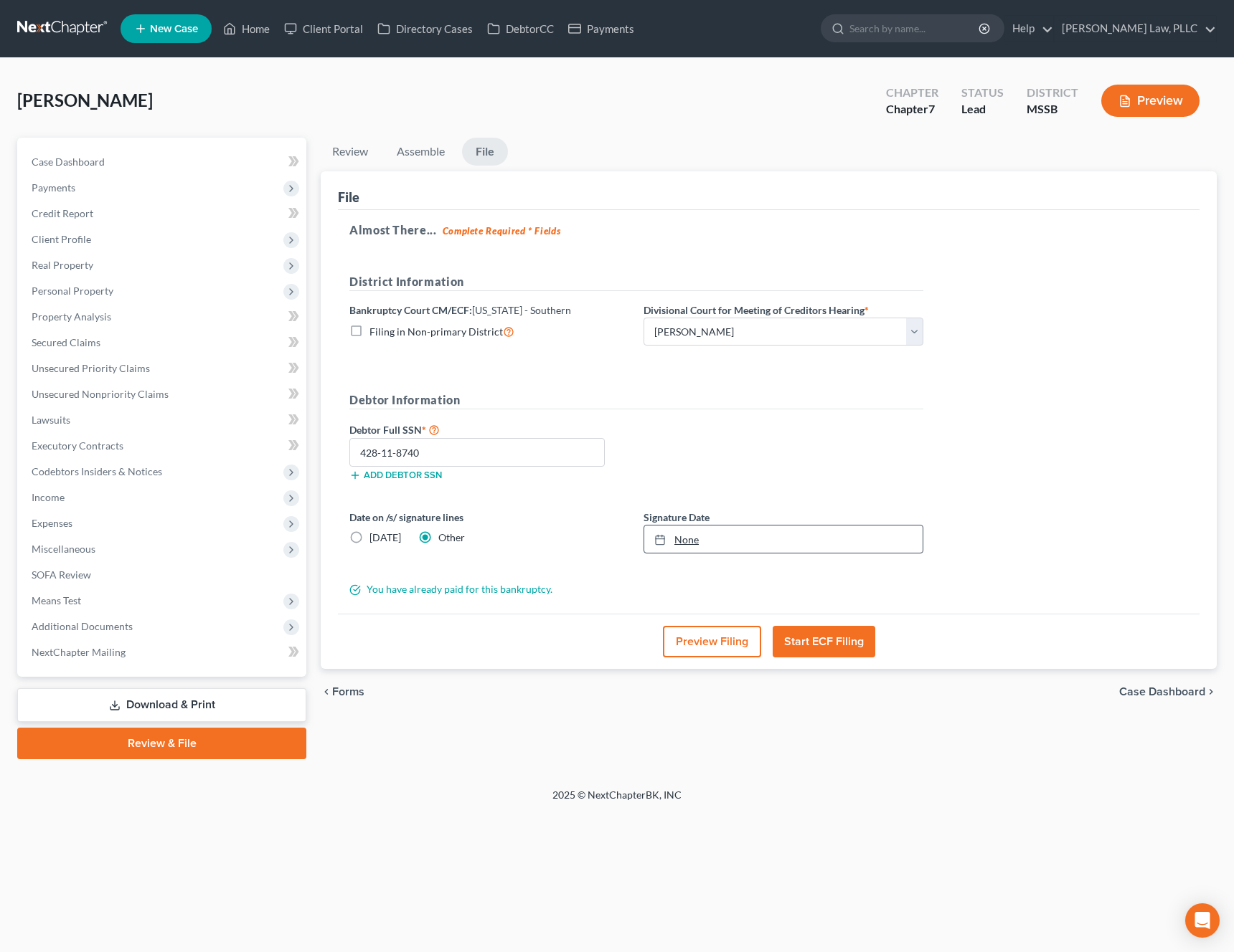
click at [738, 539] on link "None" at bounding box center [783, 539] width 278 height 27
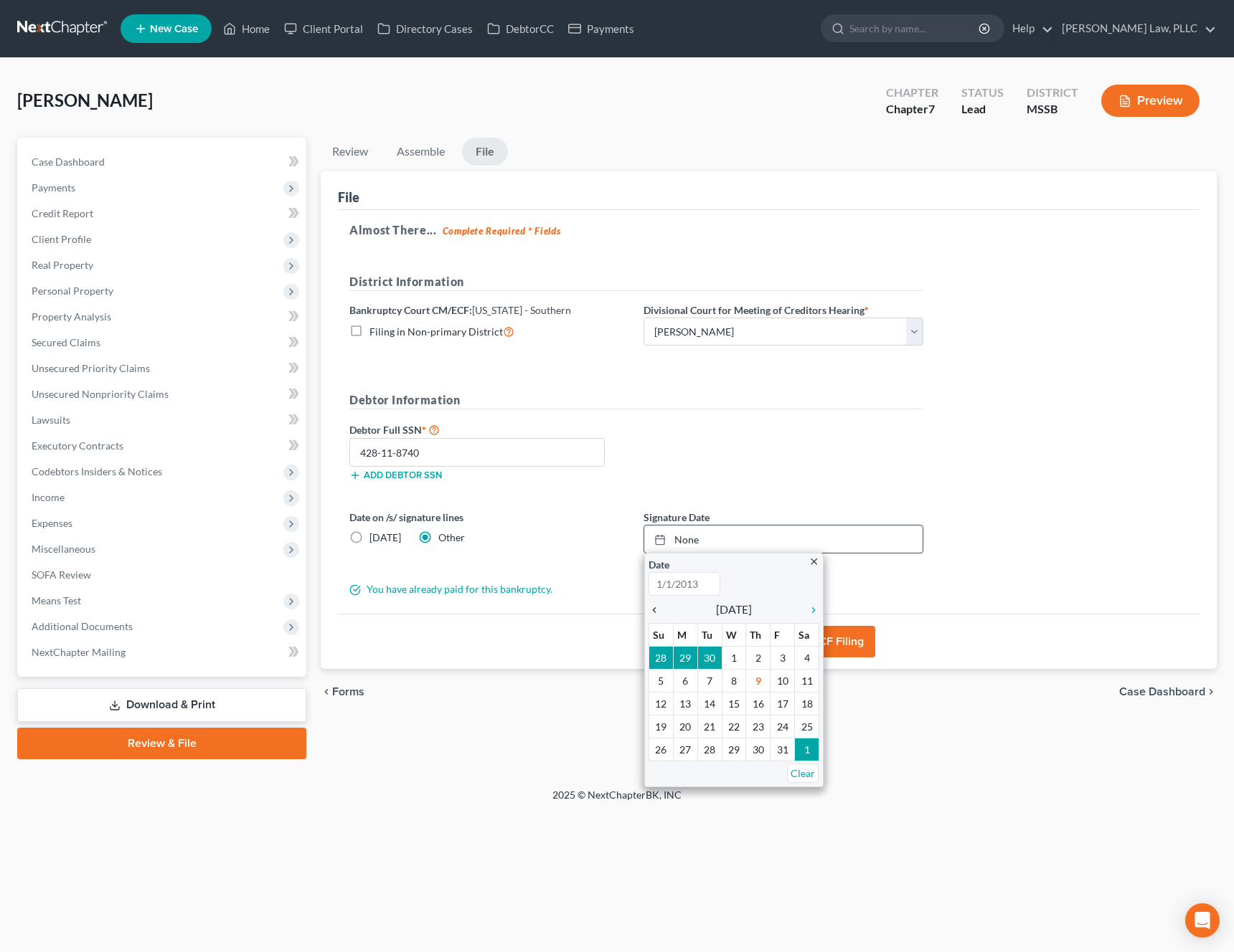
click at [657, 604] on icon "chevron_left" at bounding box center [657, 610] width 18 height 12
type input "[DATE]"
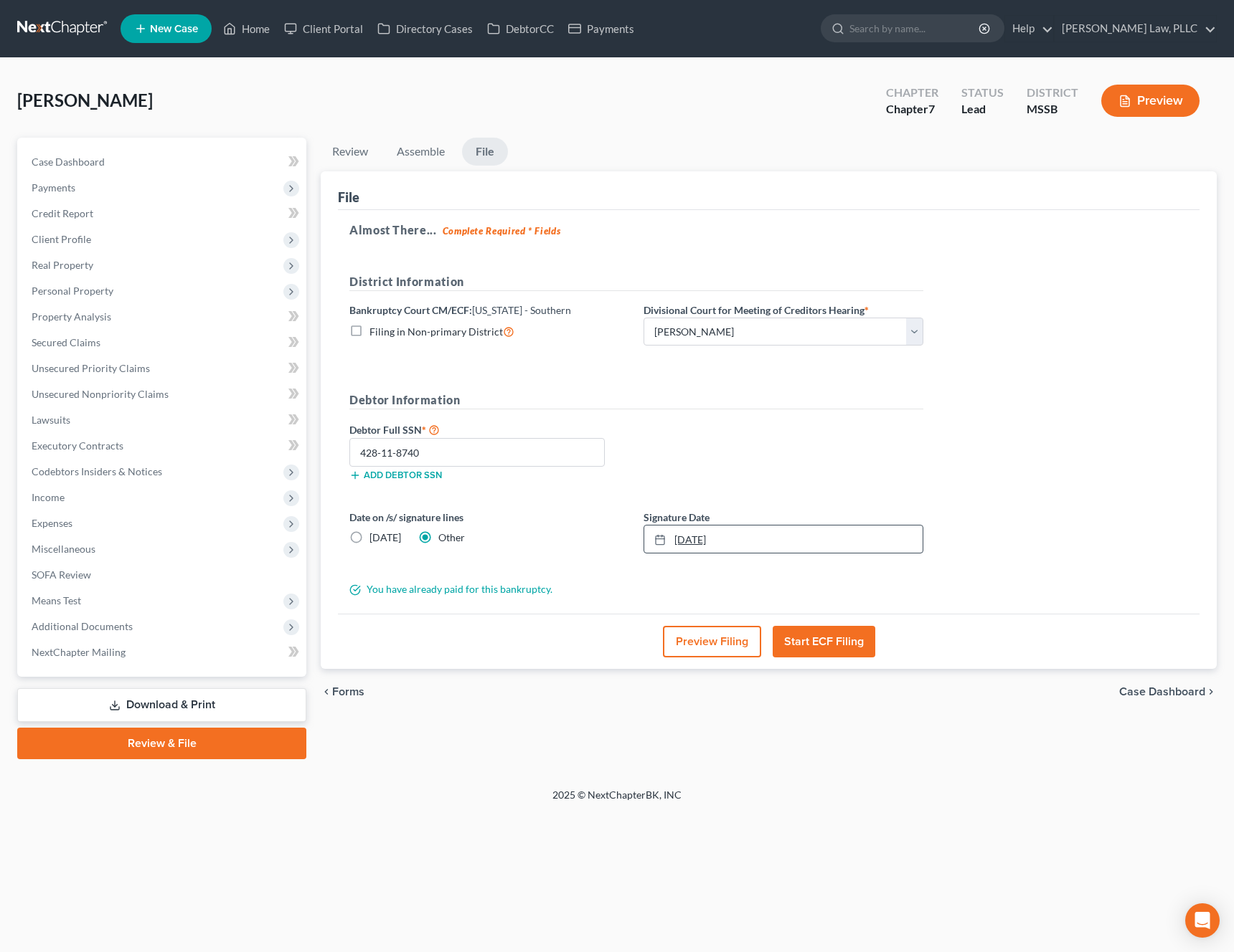
click at [757, 530] on link "[DATE]" at bounding box center [783, 539] width 278 height 27
click at [829, 658] on div "Preview Filing Start ECF Filing" at bounding box center [769, 642] width 862 height 55
click at [819, 633] on button "Start ECF Filing" at bounding box center [824, 641] width 103 height 31
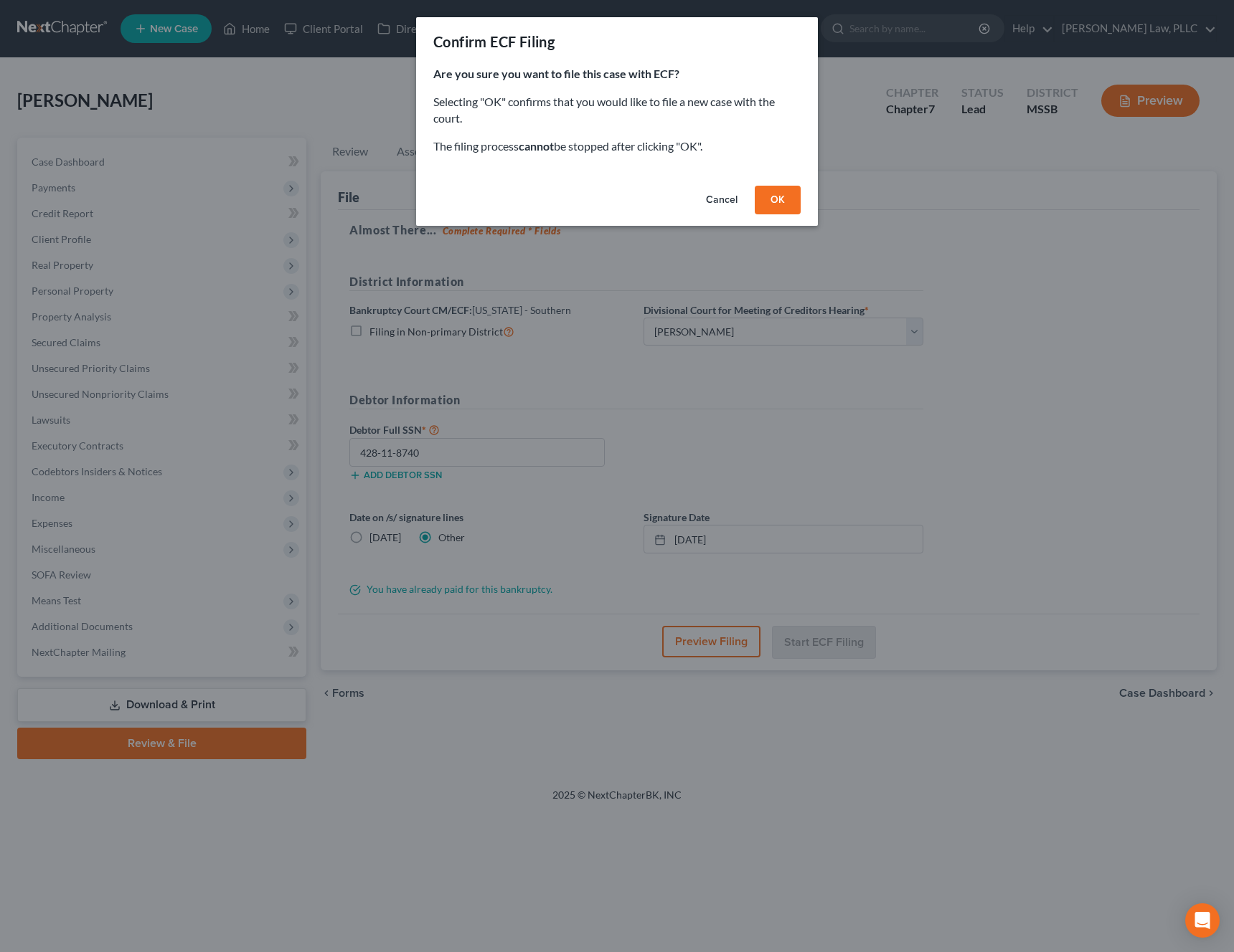
click at [782, 195] on button "OK" at bounding box center [778, 200] width 46 height 28
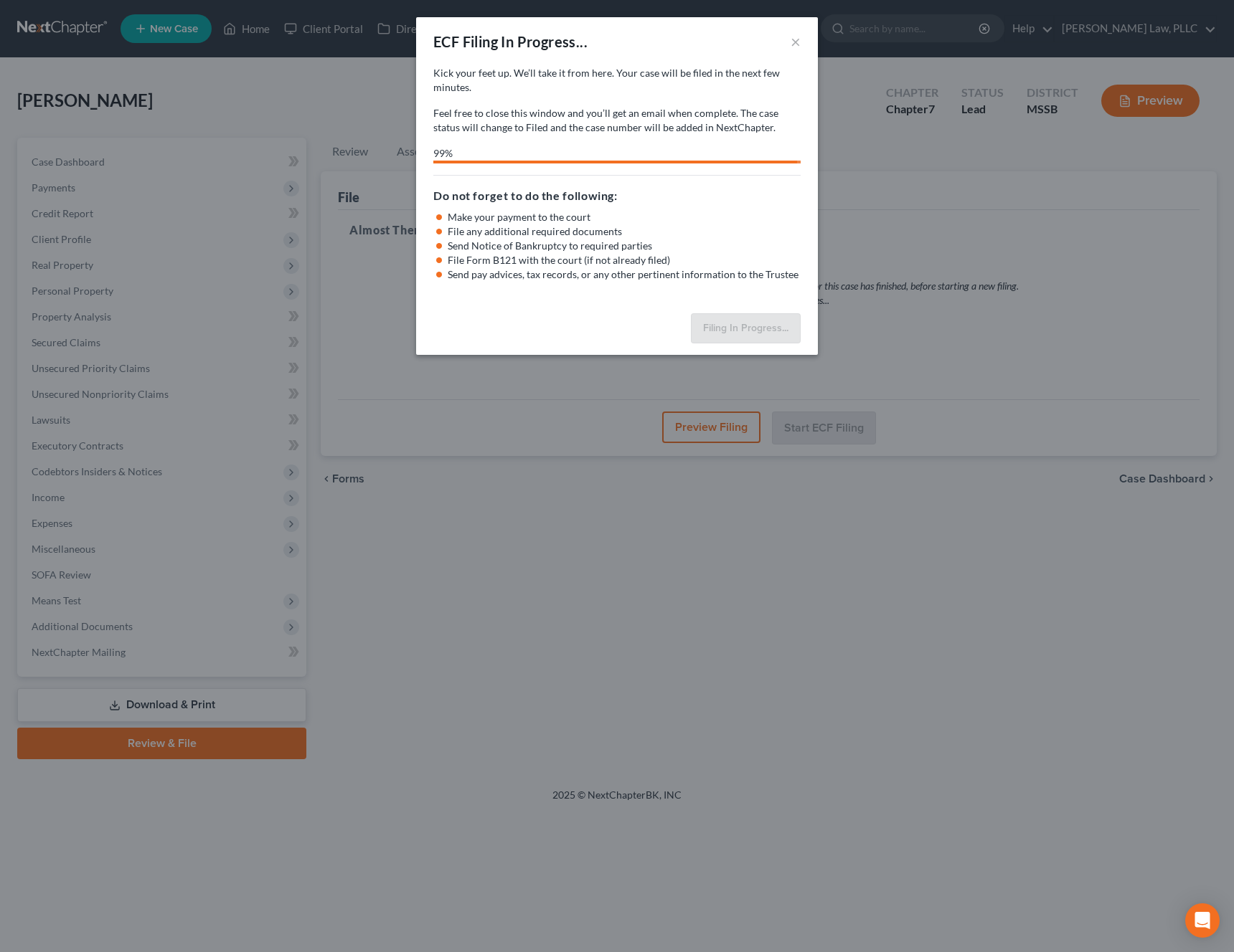
select select "1"
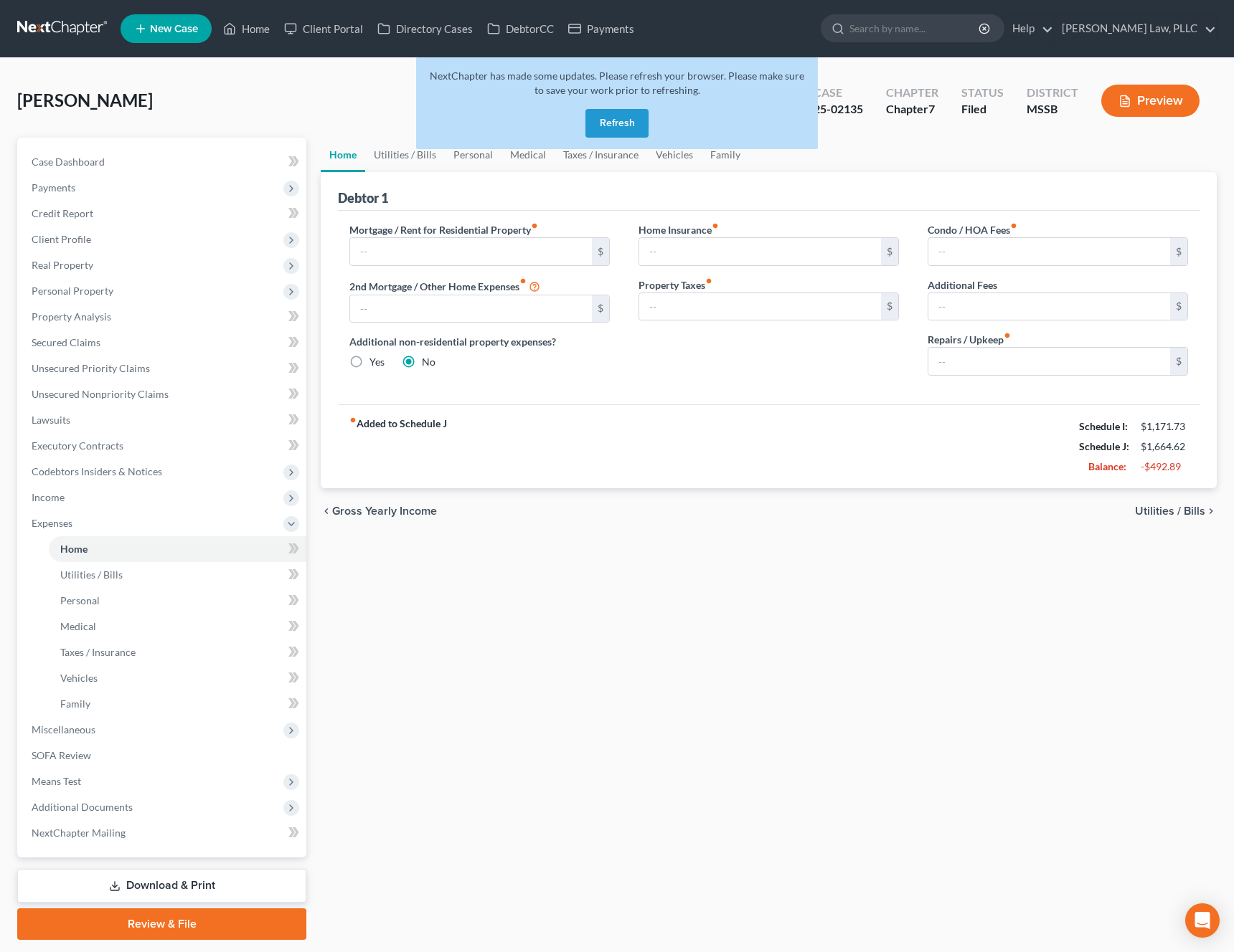
click at [609, 117] on button "Refresh" at bounding box center [617, 123] width 63 height 28
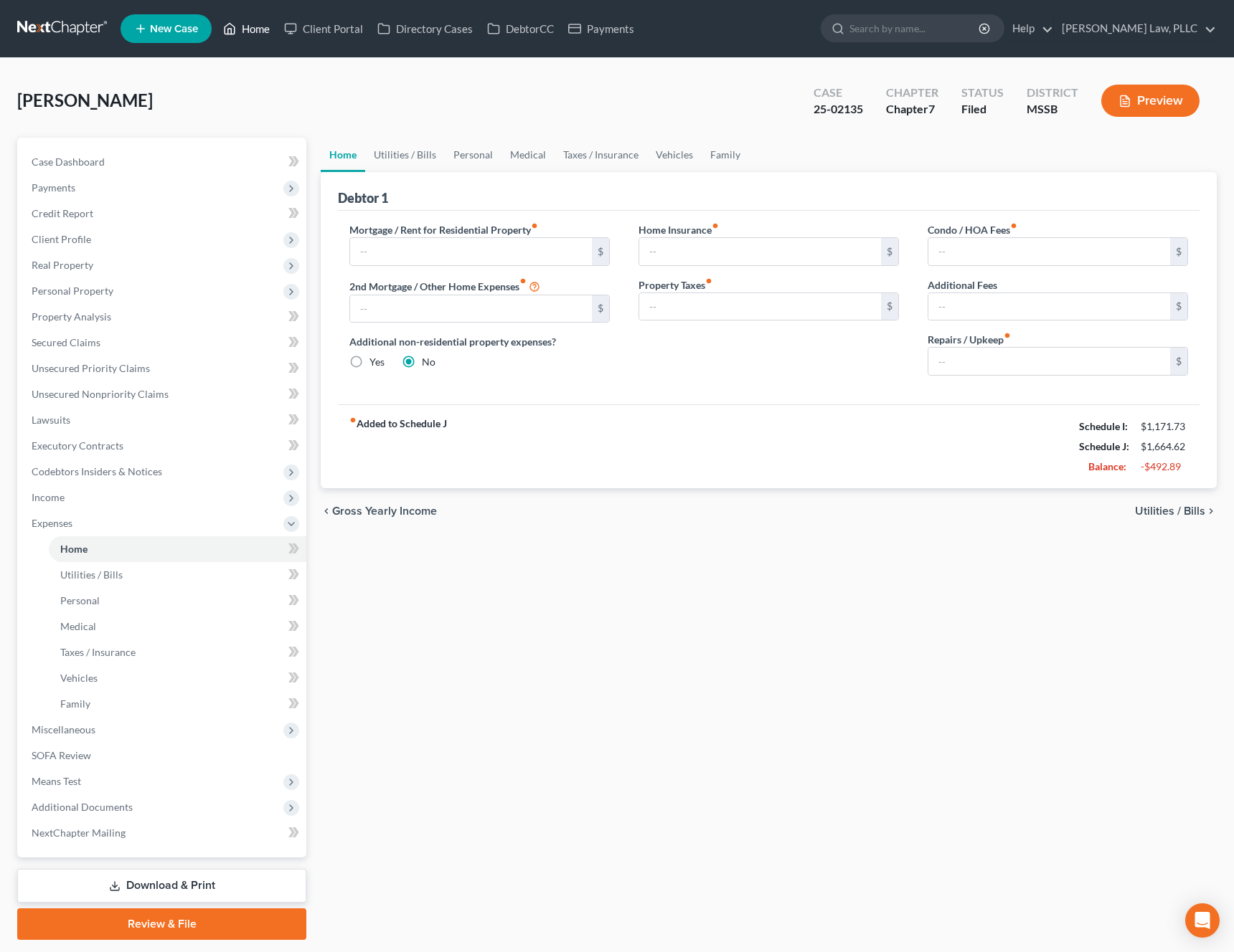
click at [266, 30] on link "Home" at bounding box center [246, 29] width 61 height 26
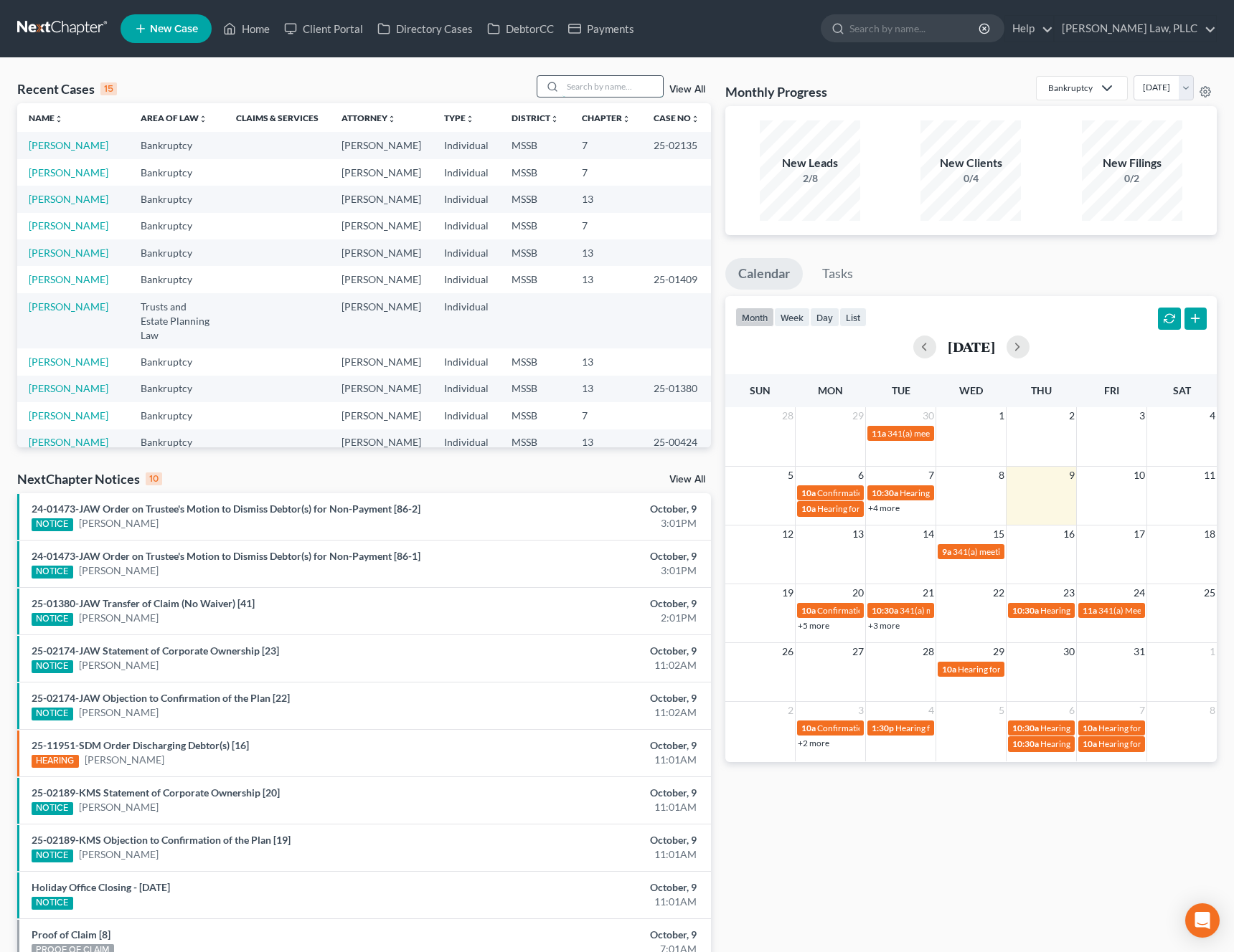
click at [602, 83] on input "search" at bounding box center [612, 86] width 101 height 21
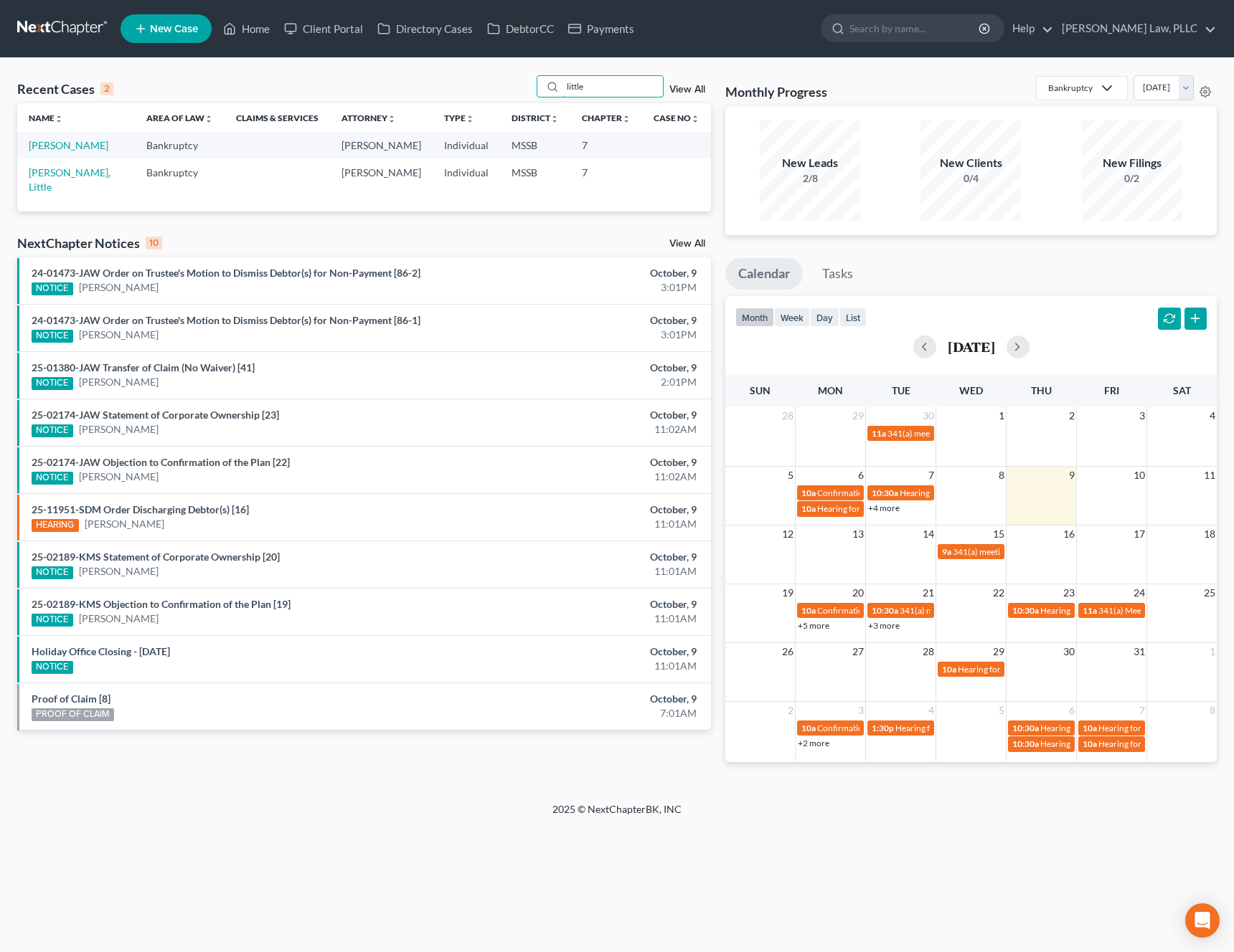
type input "little"
click at [114, 149] on td "Little, Cassandra" at bounding box center [75, 145] width 117 height 27
click at [84, 150] on link "Little, Cassandra" at bounding box center [68, 145] width 80 height 12
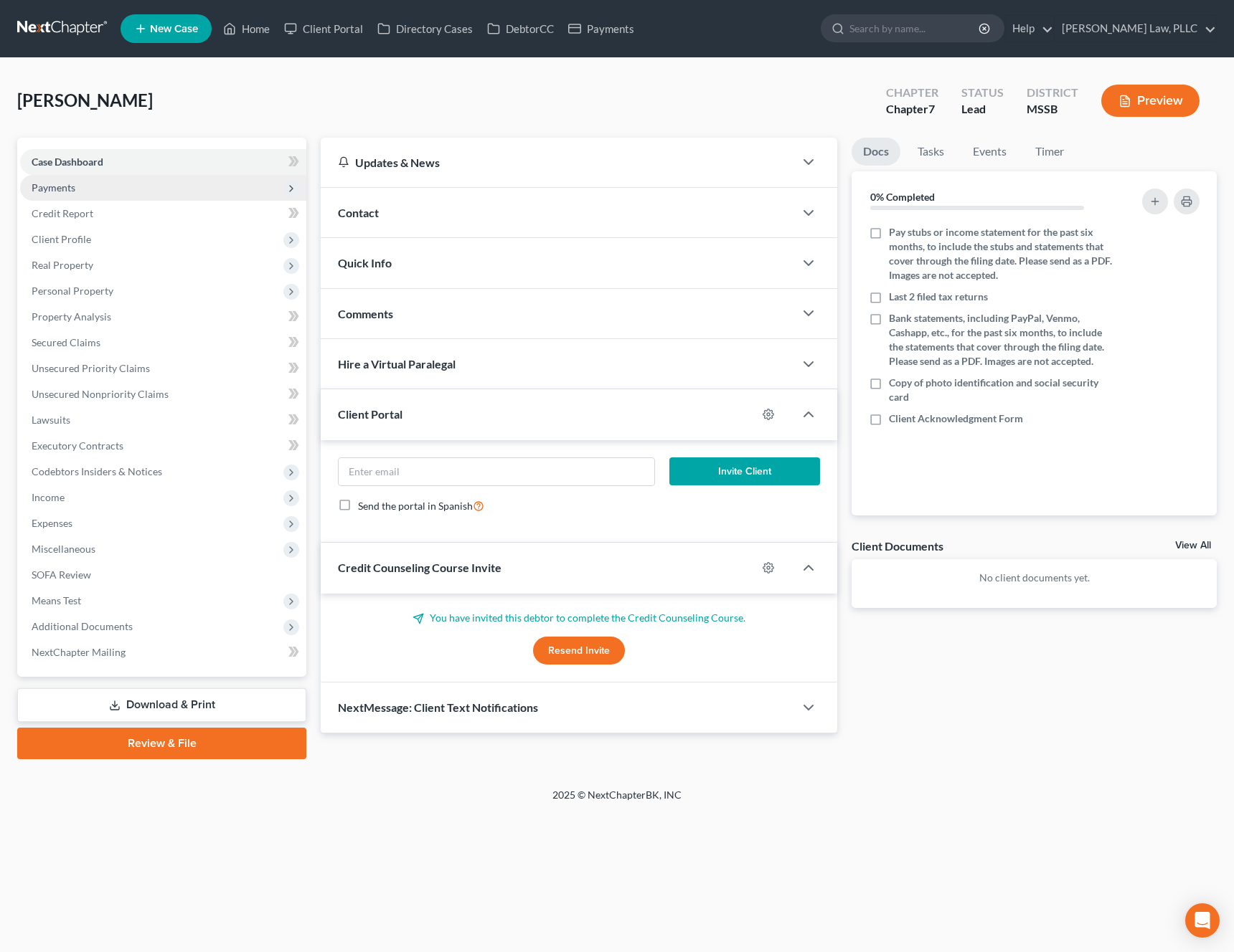
click at [48, 190] on span "Payments" at bounding box center [53, 187] width 44 height 12
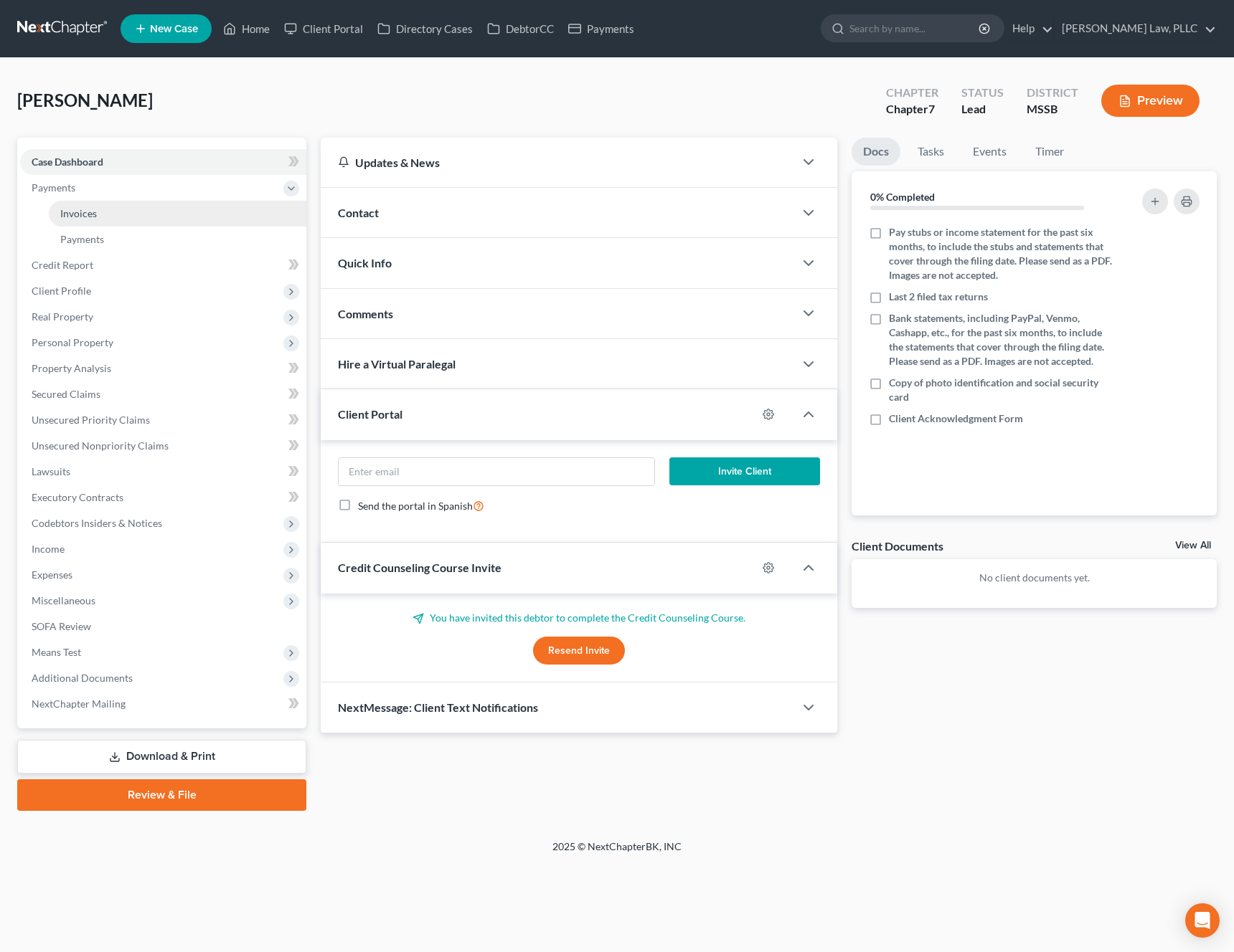
click at [94, 206] on link "Invoices" at bounding box center [177, 214] width 257 height 26
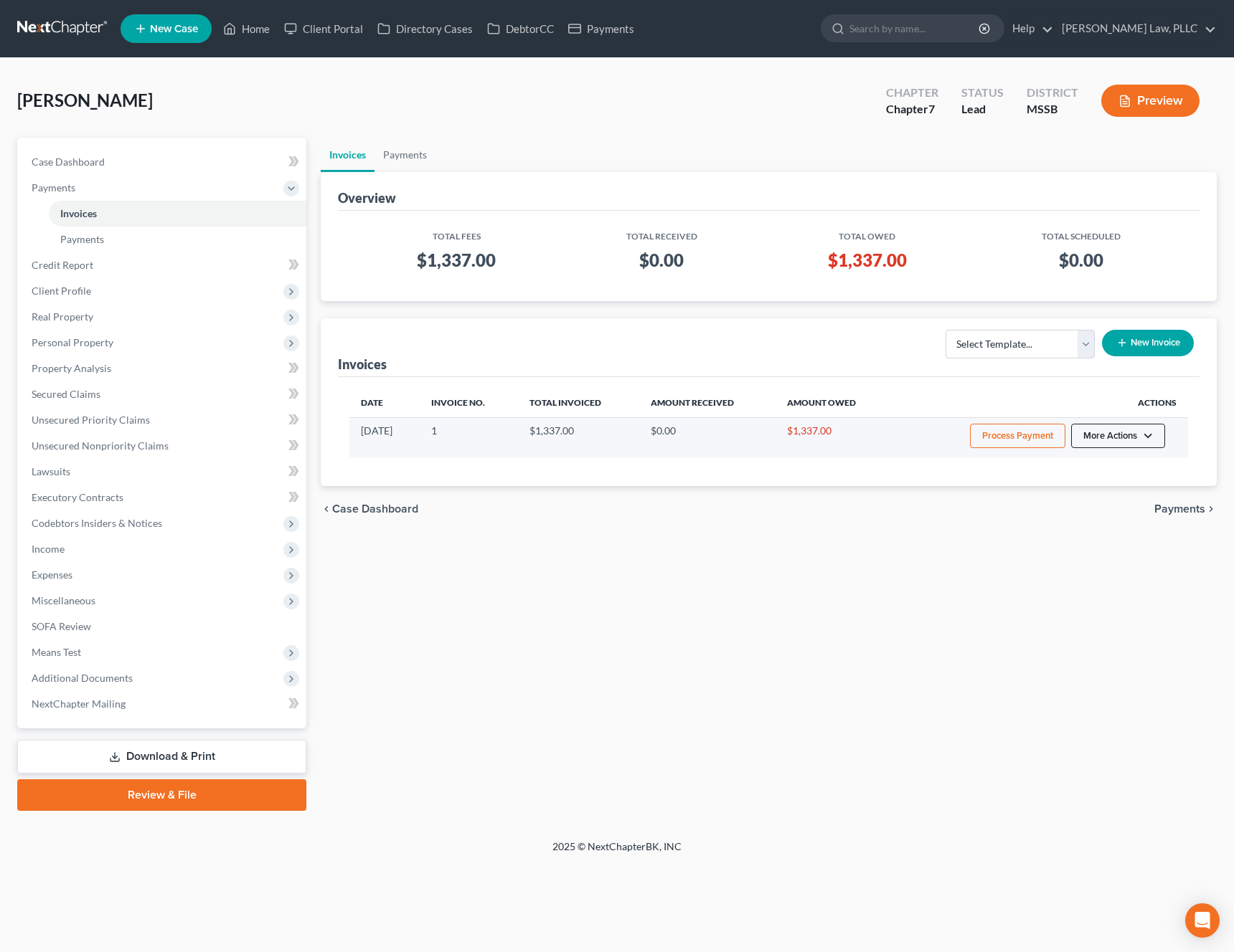
click at [1131, 437] on button "More Actions" at bounding box center [1118, 436] width 94 height 25
click at [1112, 493] on link "Record Cash or Check Payment" at bounding box center [1137, 490] width 168 height 25
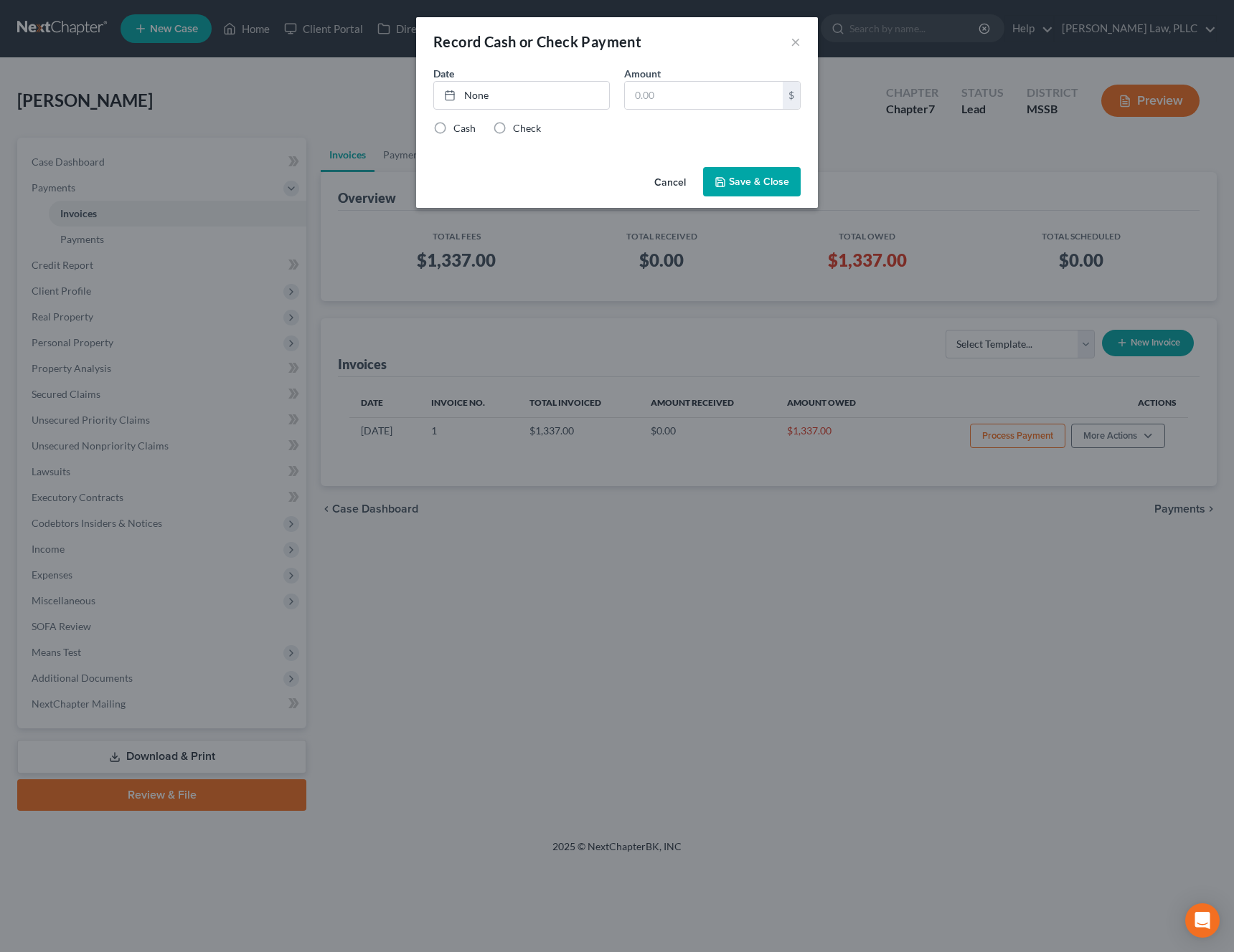
click at [513, 132] on label "Check" at bounding box center [527, 128] width 28 height 15
click at [518, 131] on input "Check" at bounding box center [523, 126] width 9 height 9
radio input "true"
click at [473, 88] on link "None" at bounding box center [521, 94] width 175 height 27
click at [706, 101] on input "text" at bounding box center [703, 94] width 157 height 27
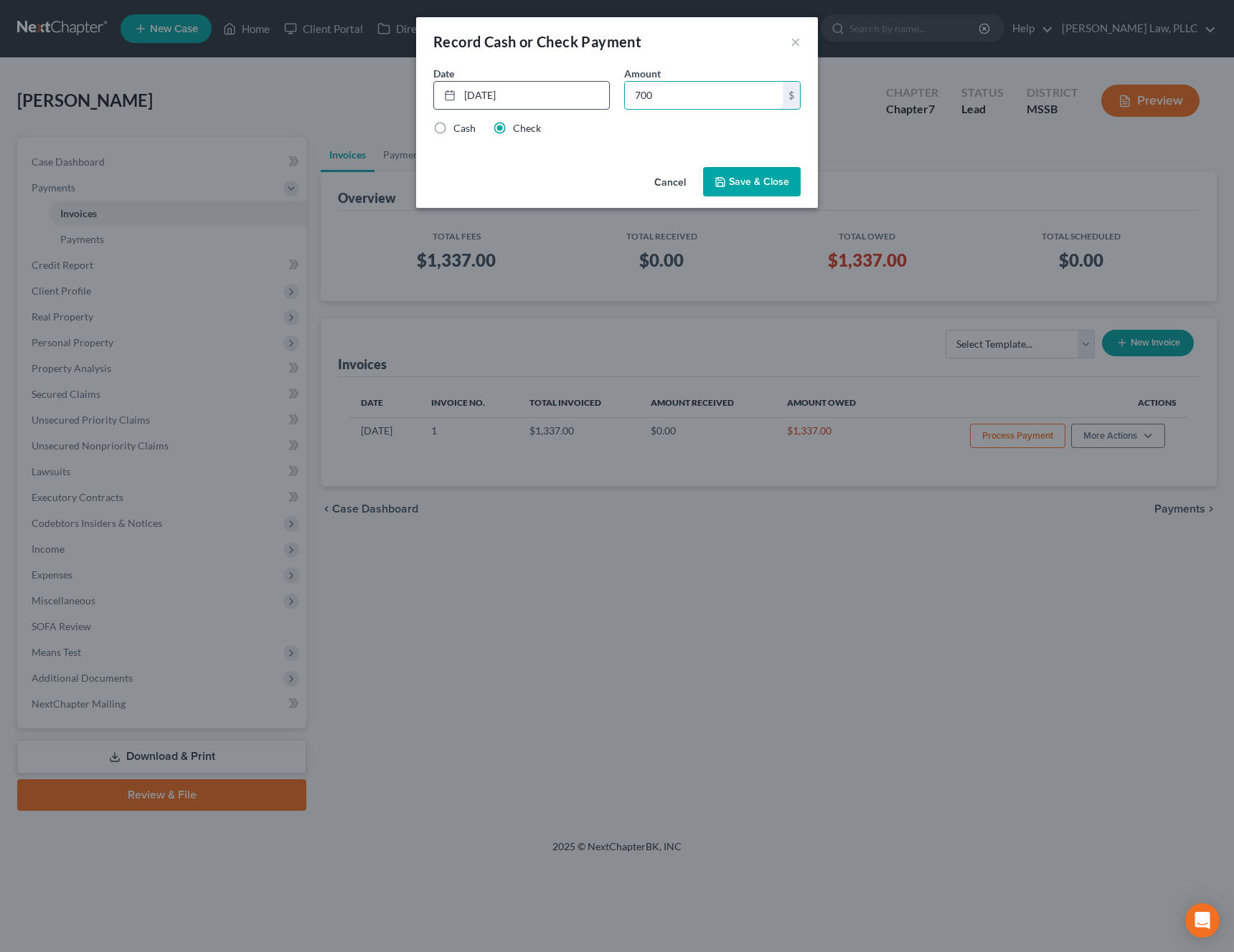
type input "700"
click at [761, 188] on button "Save & Close" at bounding box center [751, 182] width 98 height 30
